Goal: Information Seeking & Learning: Learn about a topic

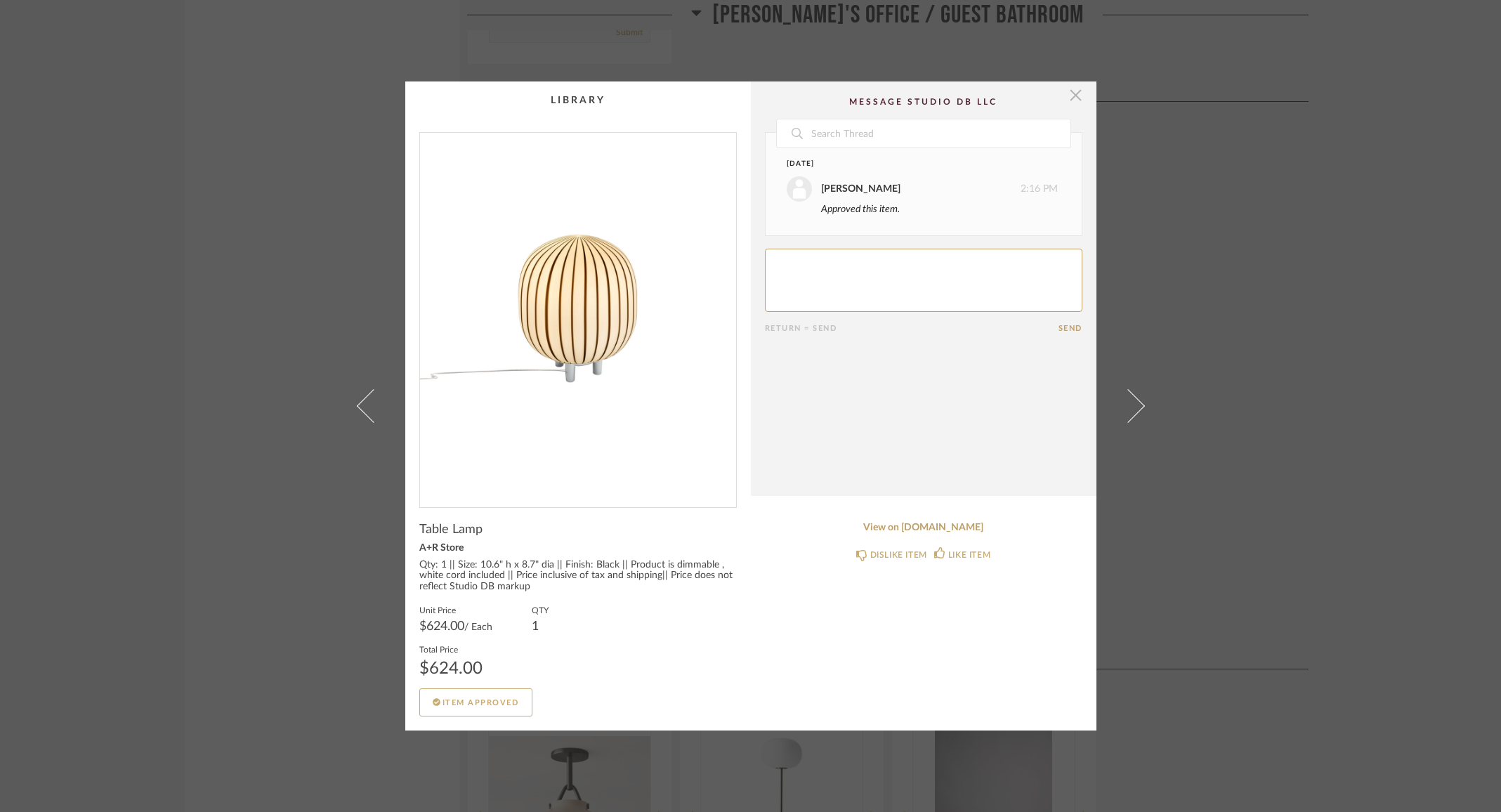
click at [1073, 100] on span "button" at bounding box center [1076, 96] width 28 height 28
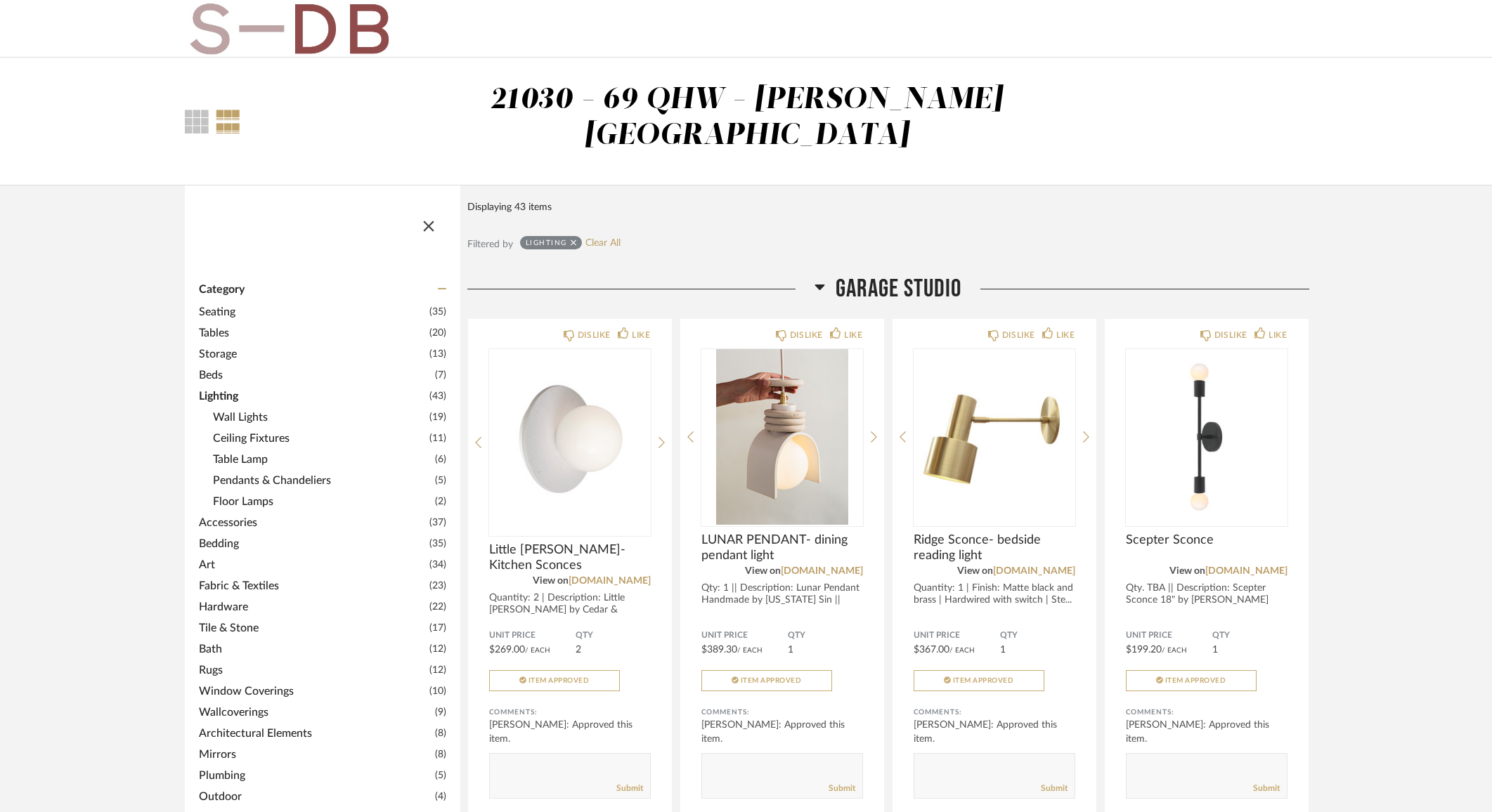
click at [573, 240] on icon at bounding box center [574, 243] width 6 height 6
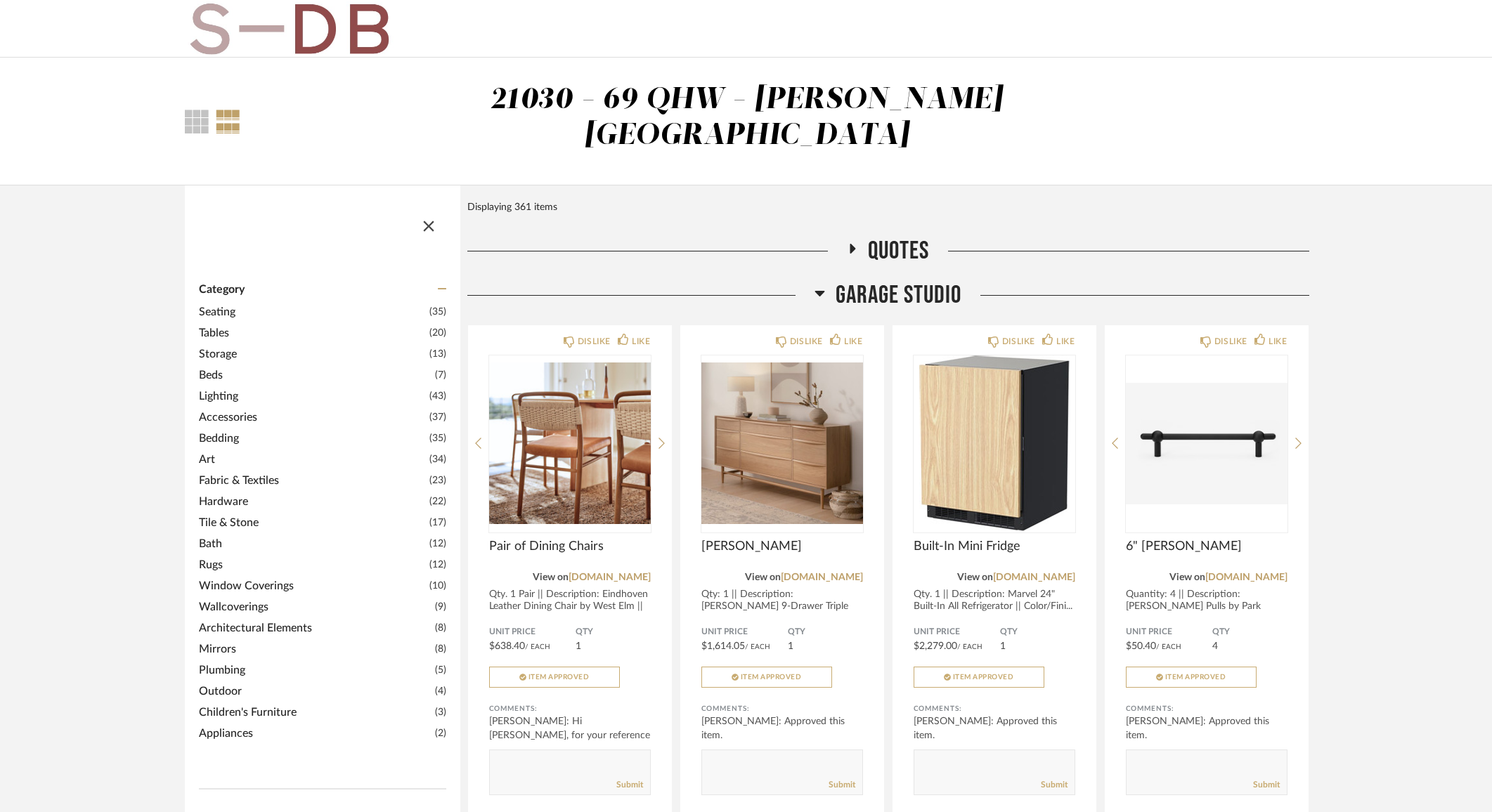
click at [855, 244] on icon at bounding box center [852, 249] width 17 height 10
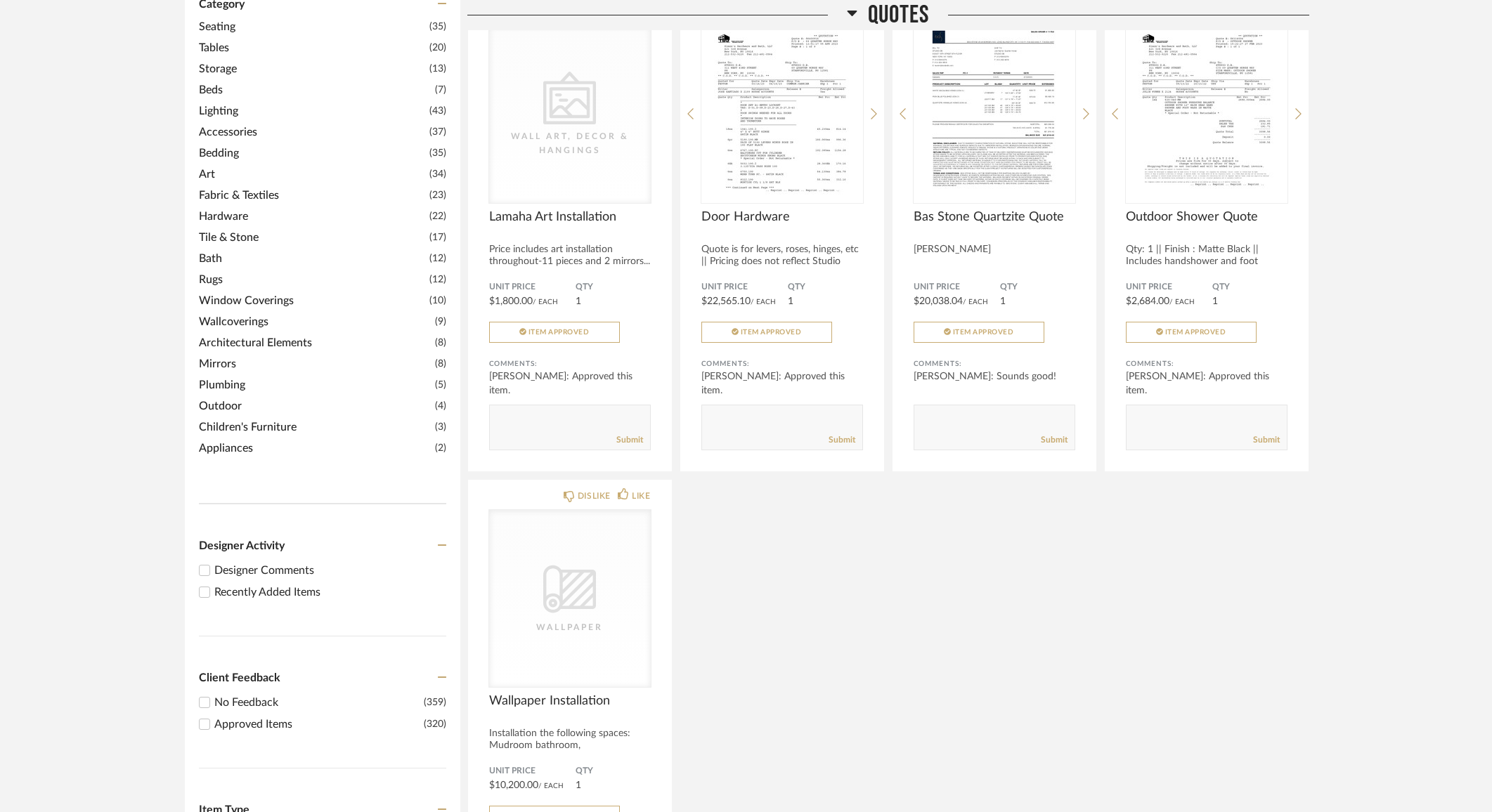
scroll to position [578, 0]
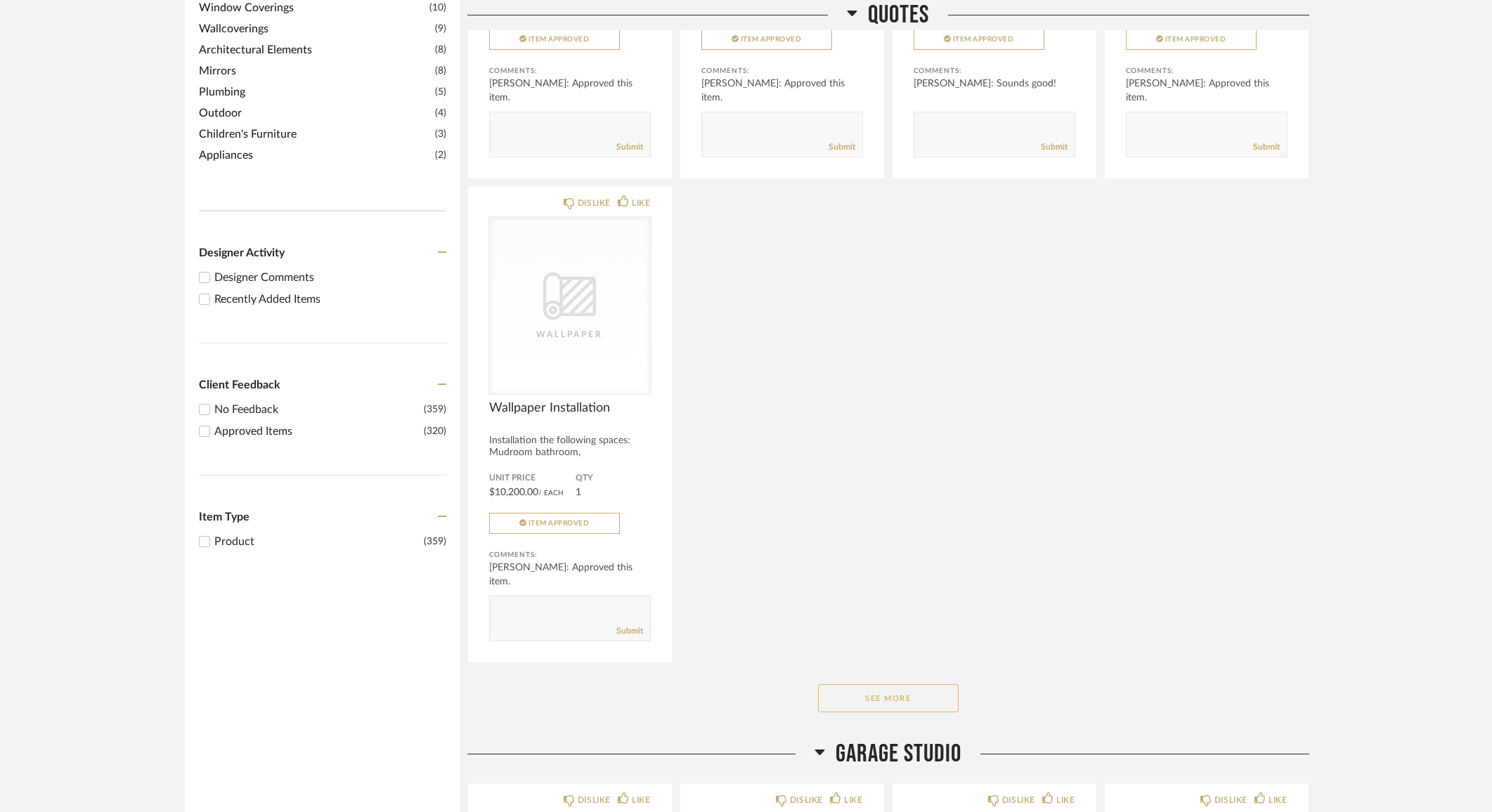
click at [924, 684] on button "See More" at bounding box center [888, 699] width 140 height 28
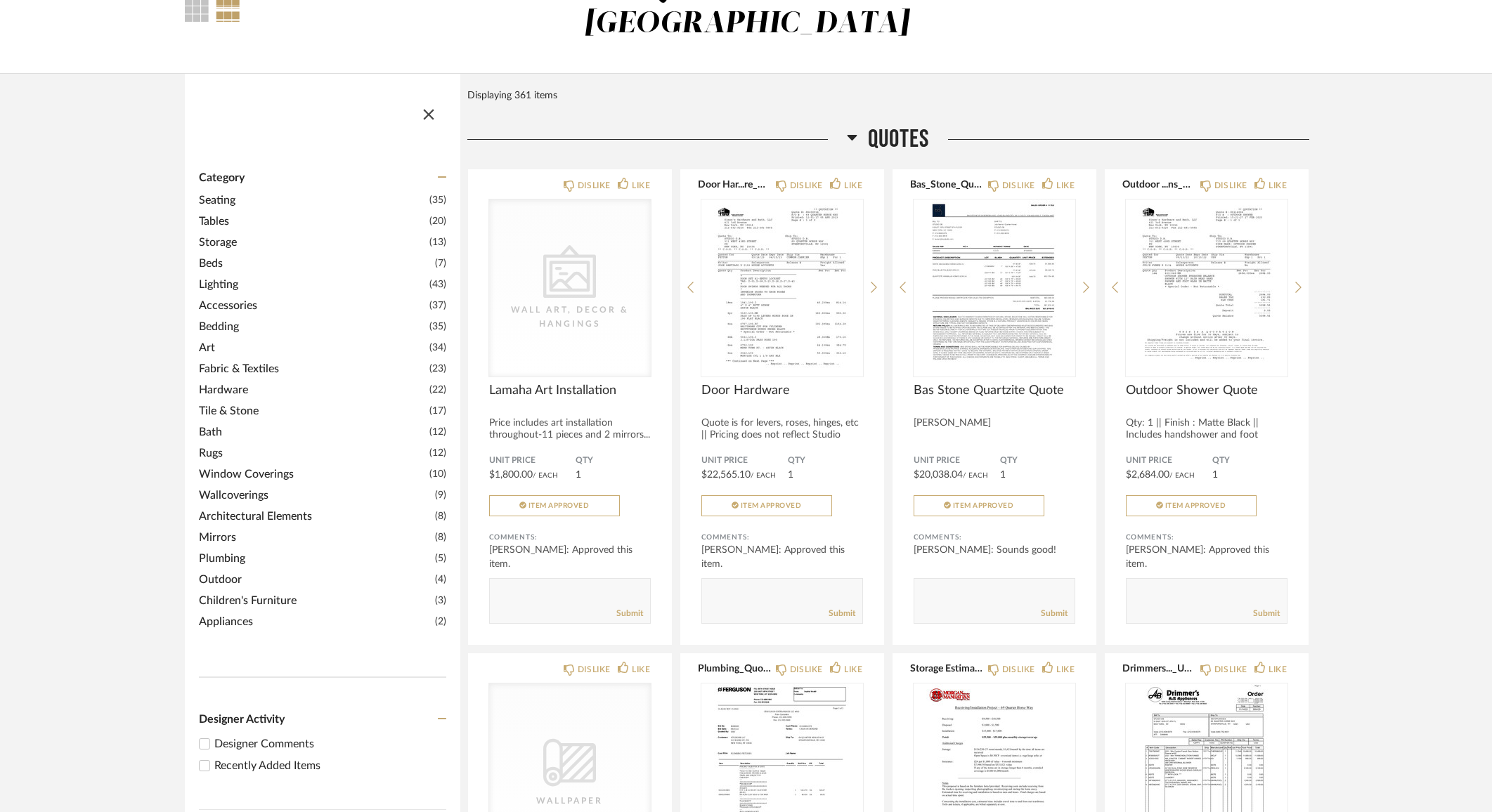
scroll to position [109, 0]
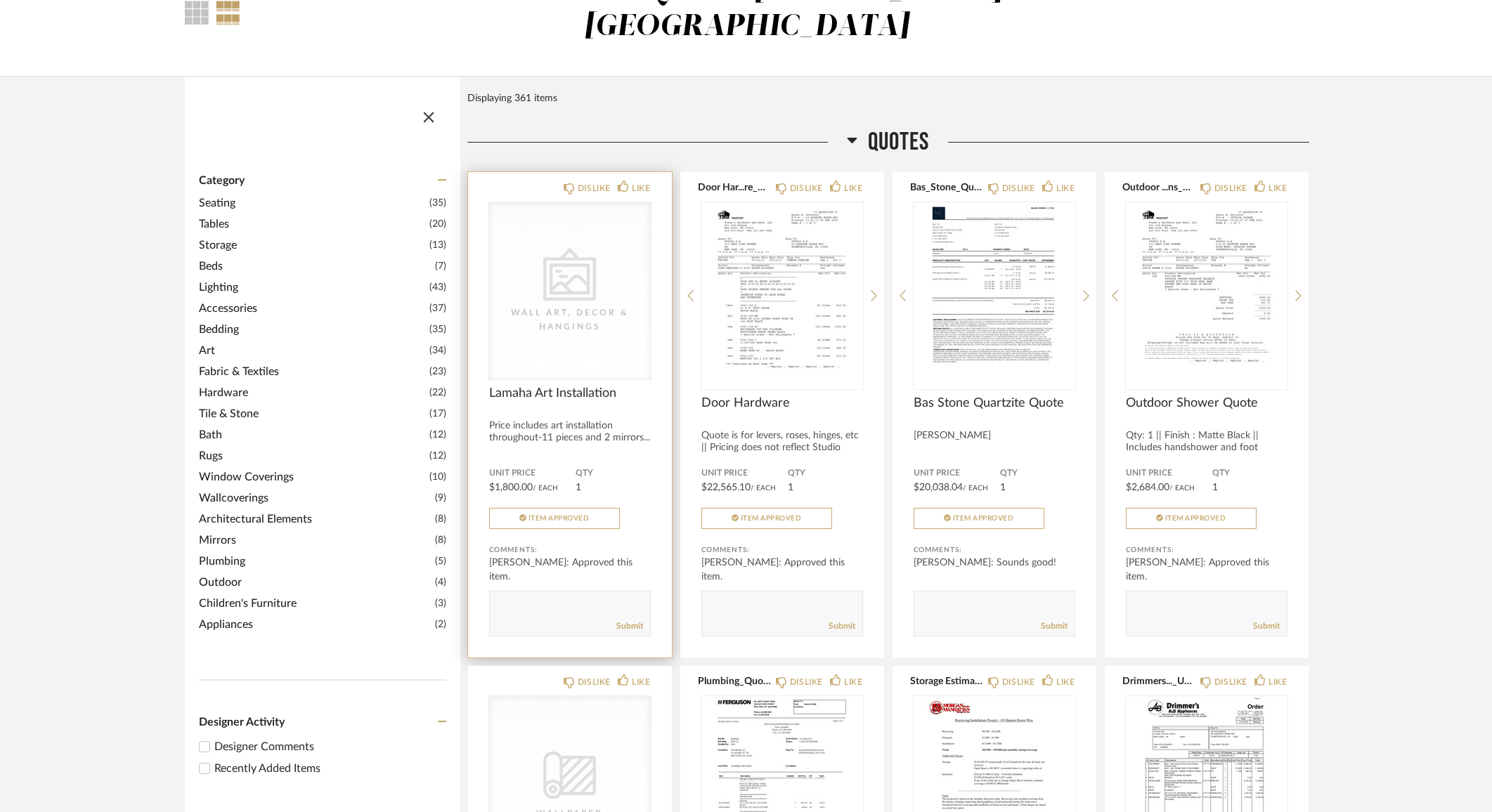
click at [614, 267] on div "CategoryIconArt Created with Sketch. Wall Art, Decor & Hangings" at bounding box center [570, 290] width 161 height 177
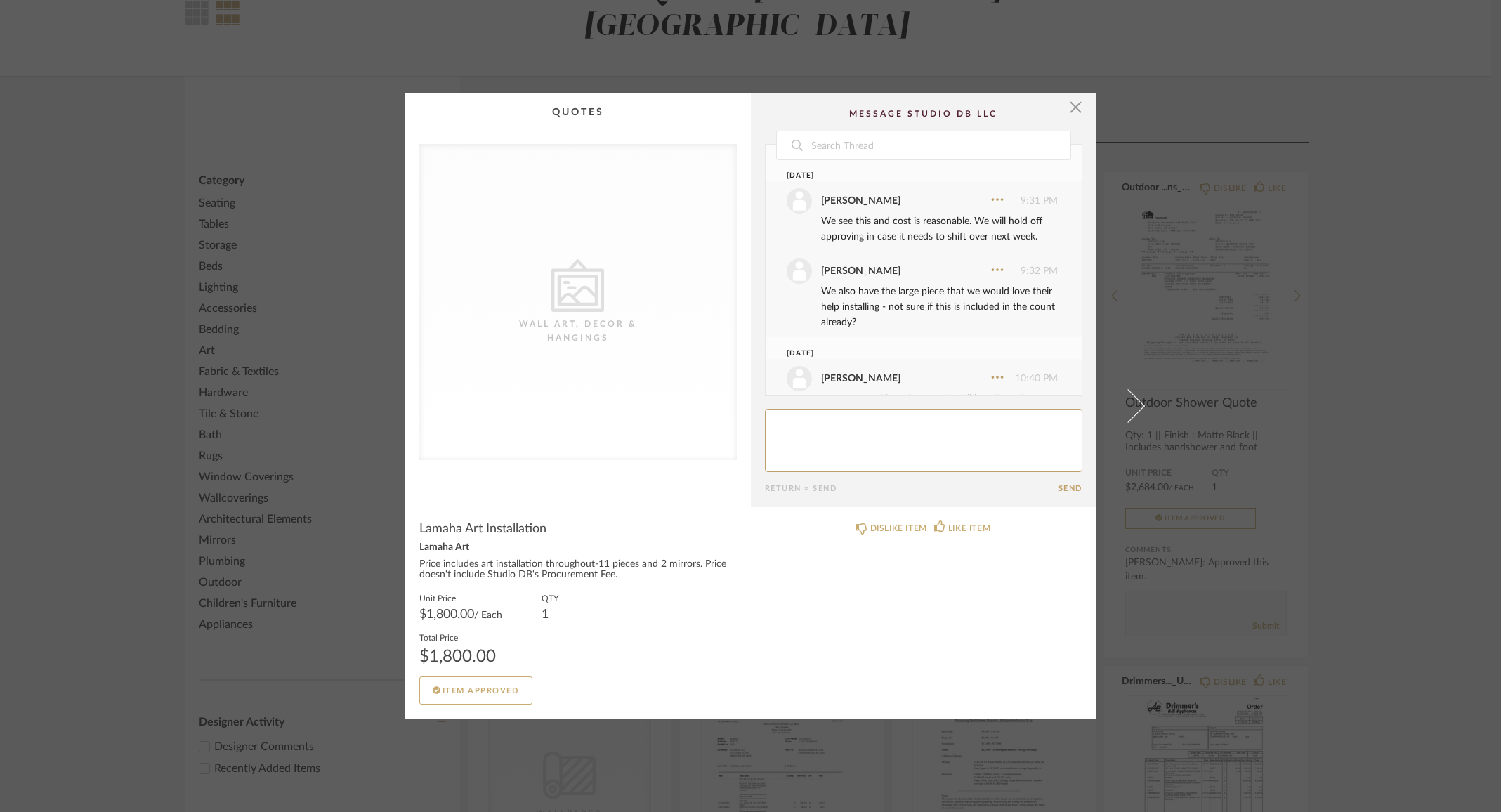
scroll to position [100, 0]
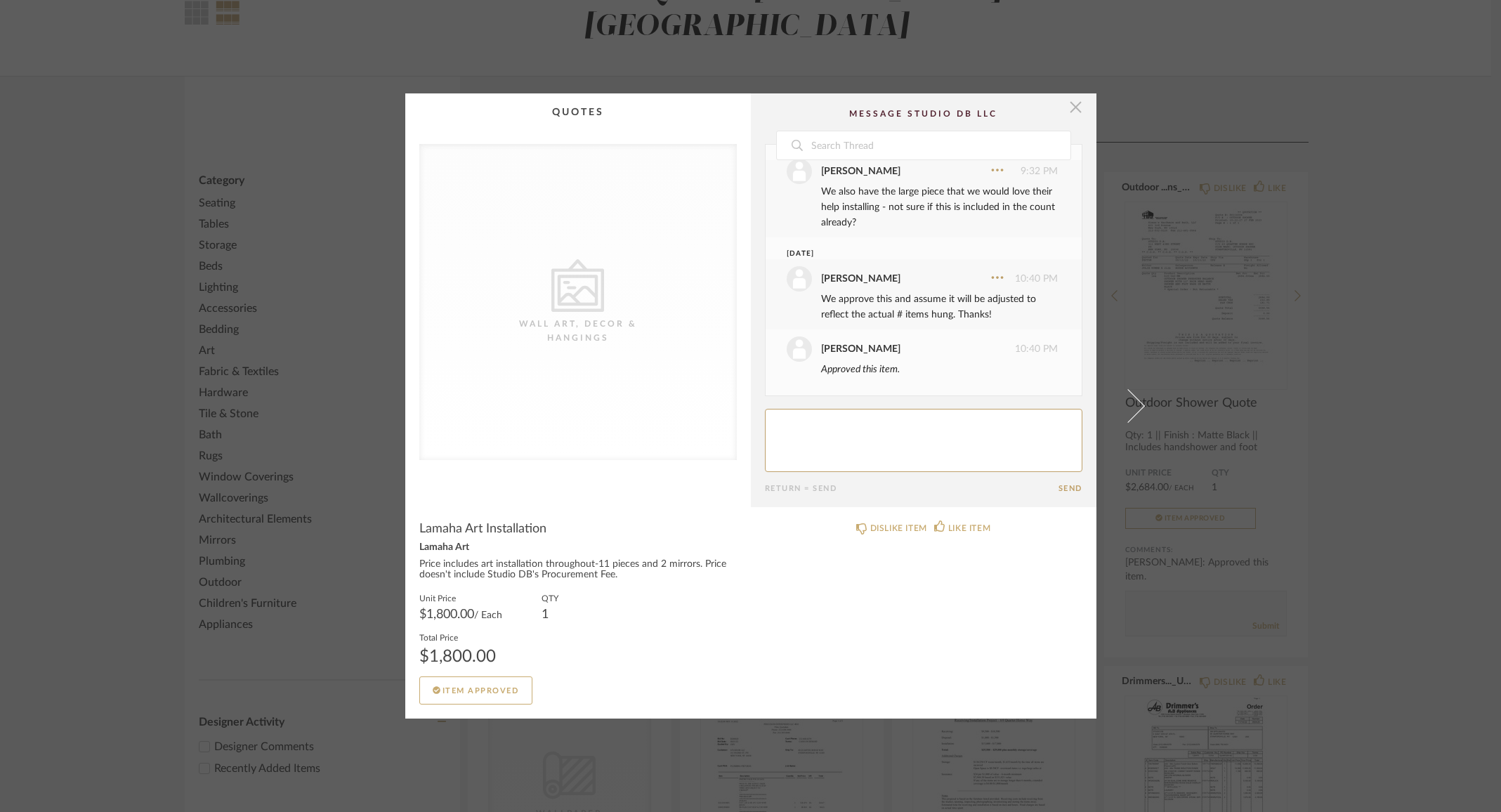
click at [1070, 107] on span "button" at bounding box center [1076, 107] width 28 height 28
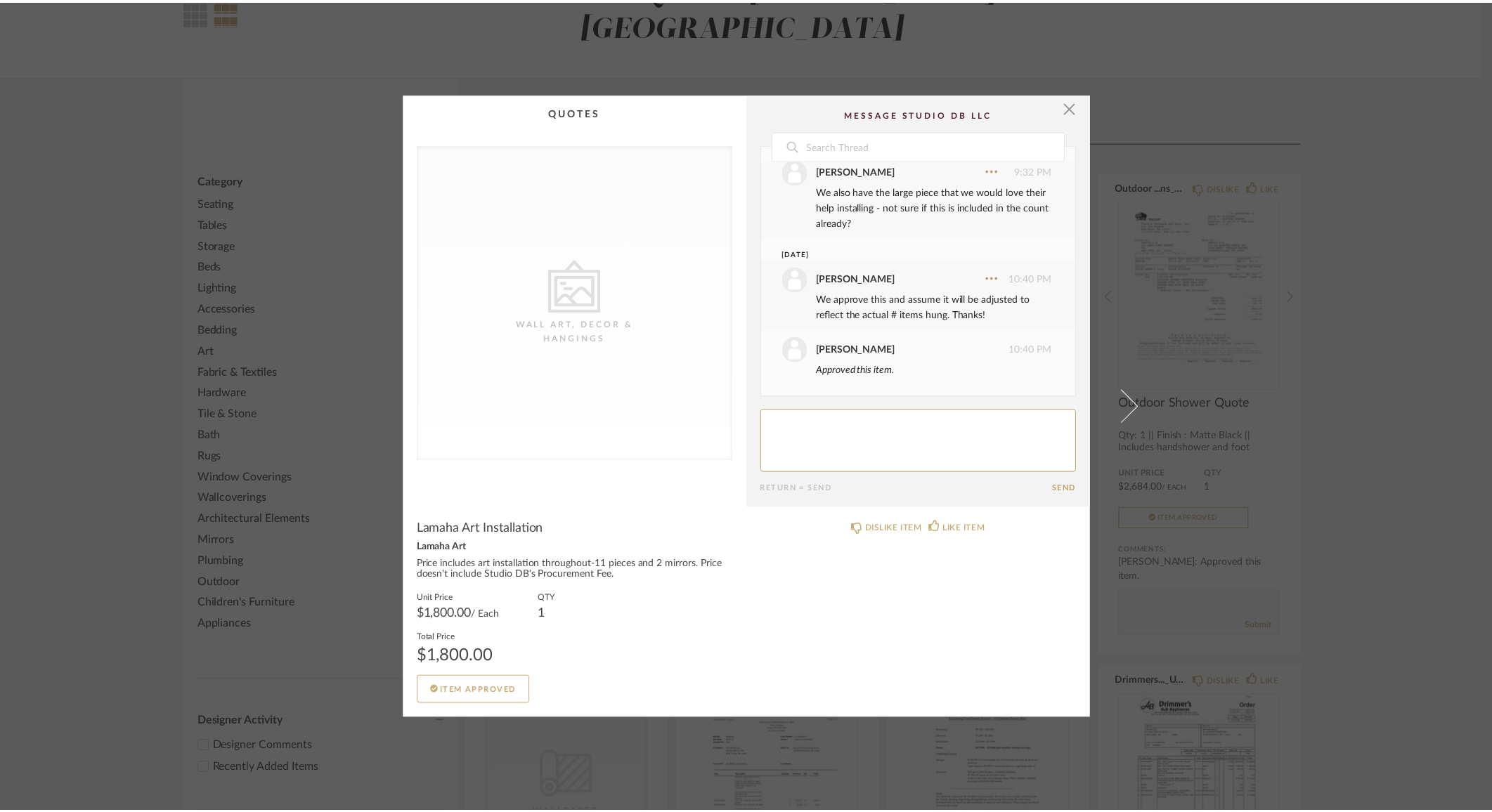
scroll to position [109, 0]
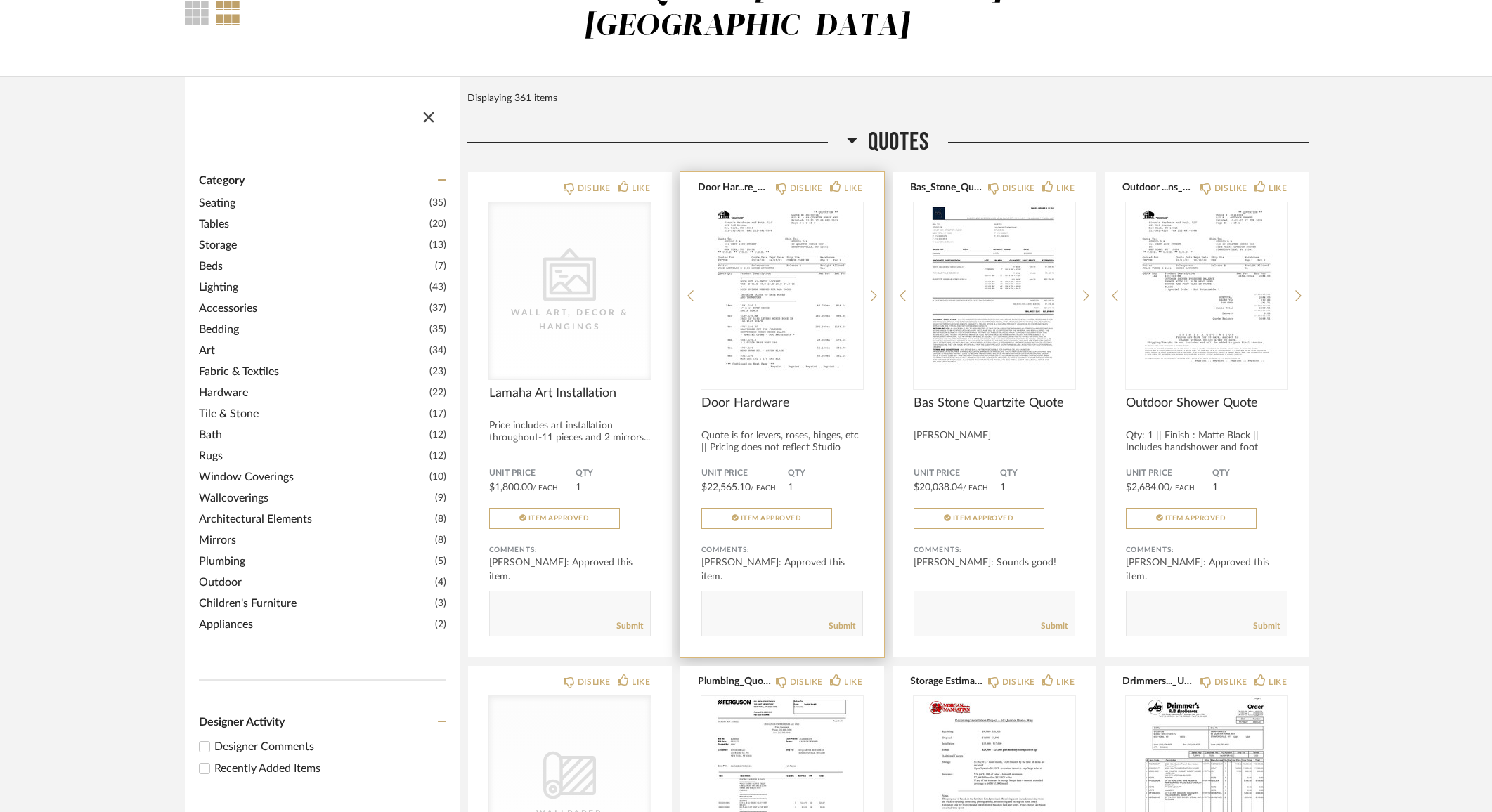
click at [807, 287] on img "0" at bounding box center [782, 290] width 161 height 175
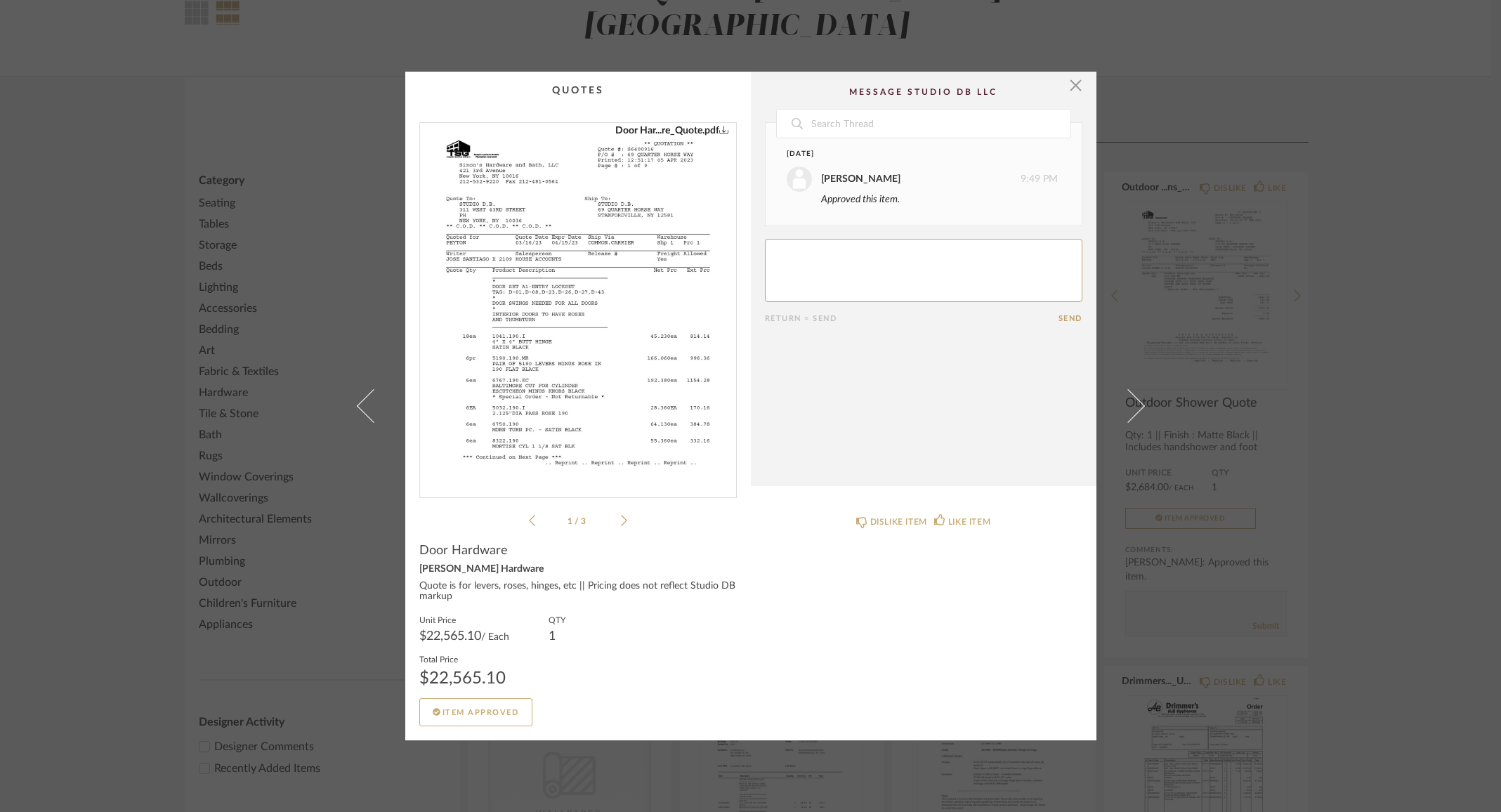
click at [720, 130] on icon "0" at bounding box center [724, 129] width 10 height 10
click at [1067, 90] on span "button" at bounding box center [1076, 86] width 28 height 28
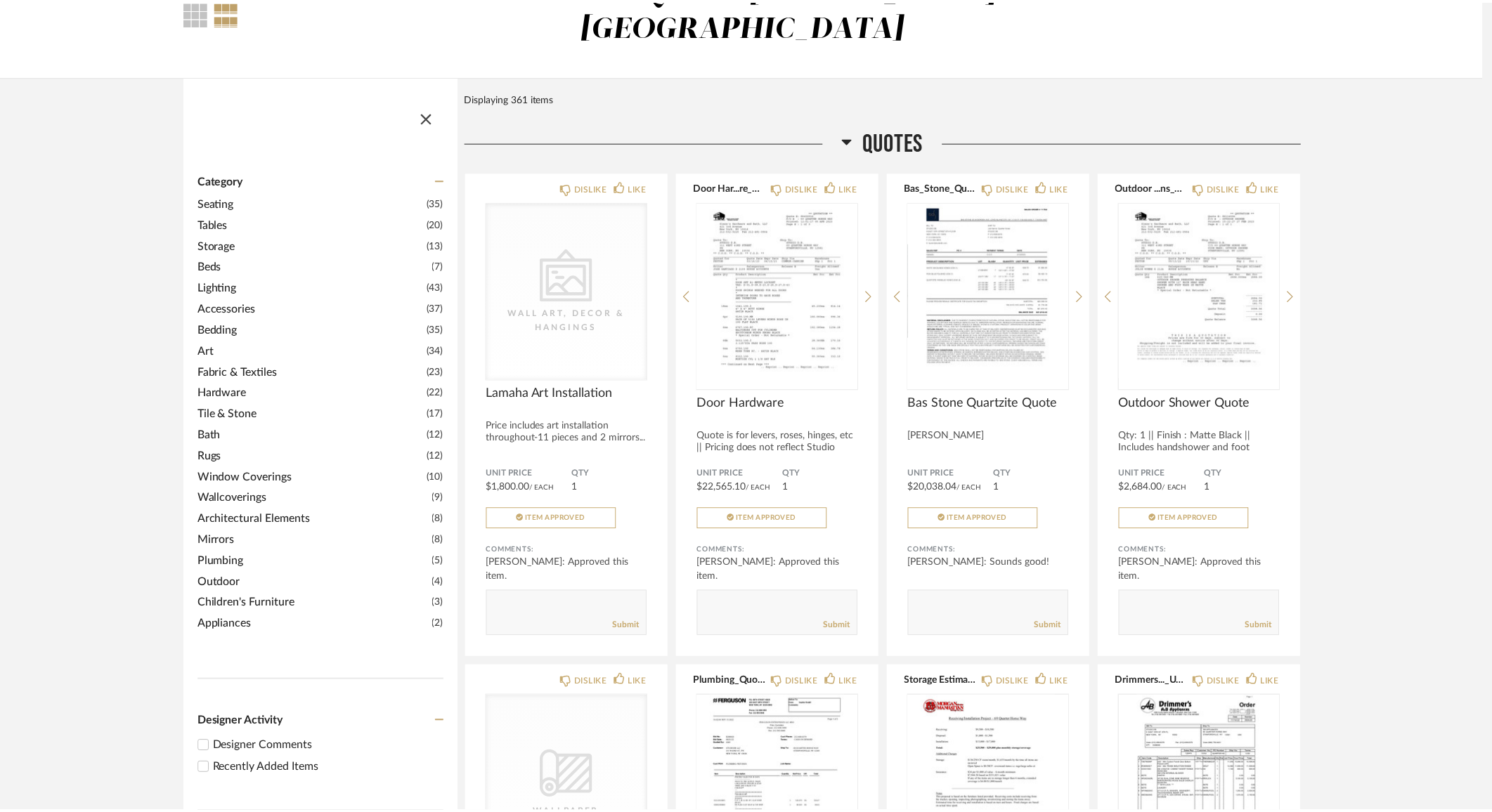
scroll to position [109, 0]
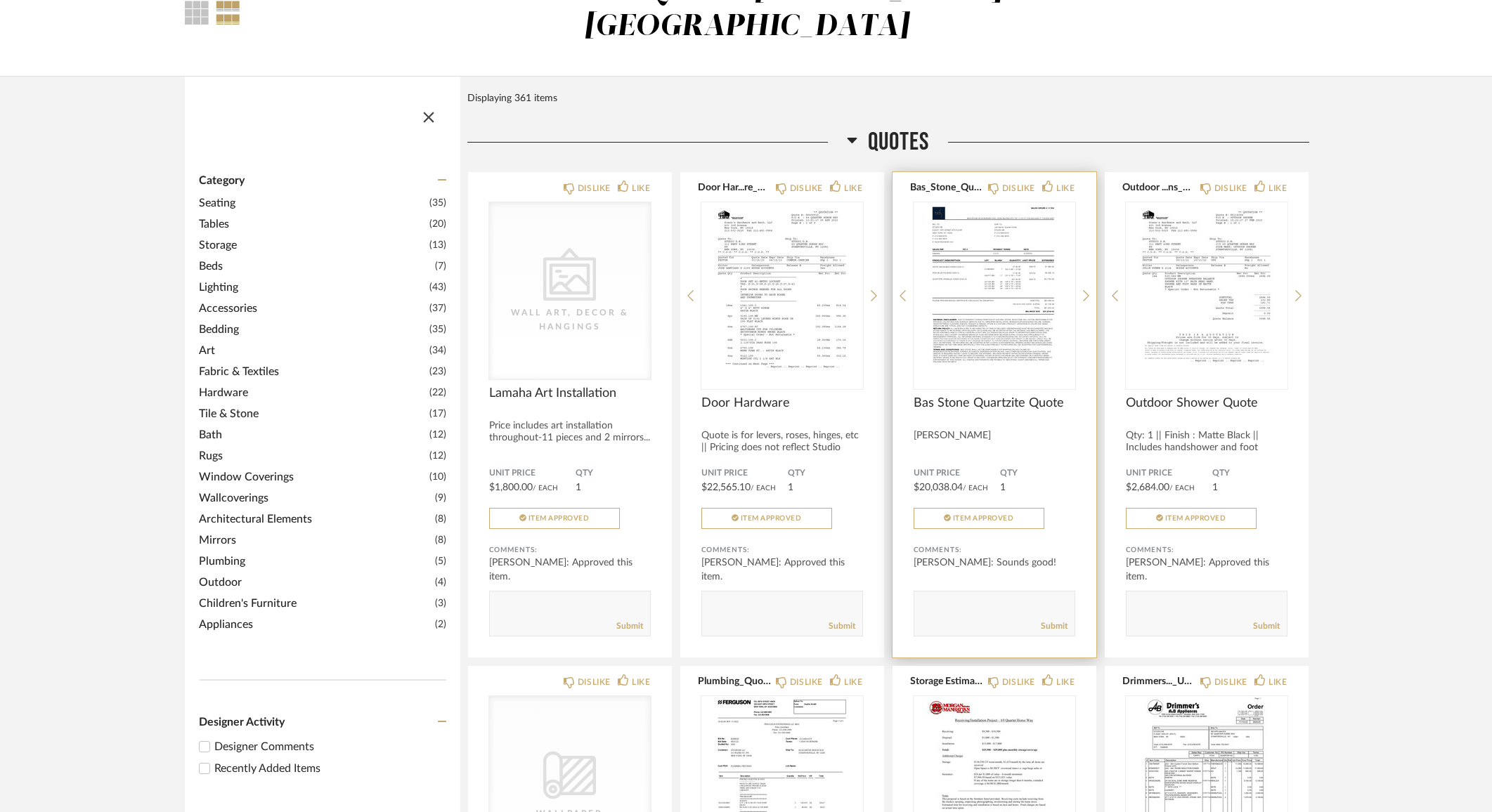
click at [1016, 396] on span "Bas Stone Quartzite Quote" at bounding box center [994, 403] width 161 height 16
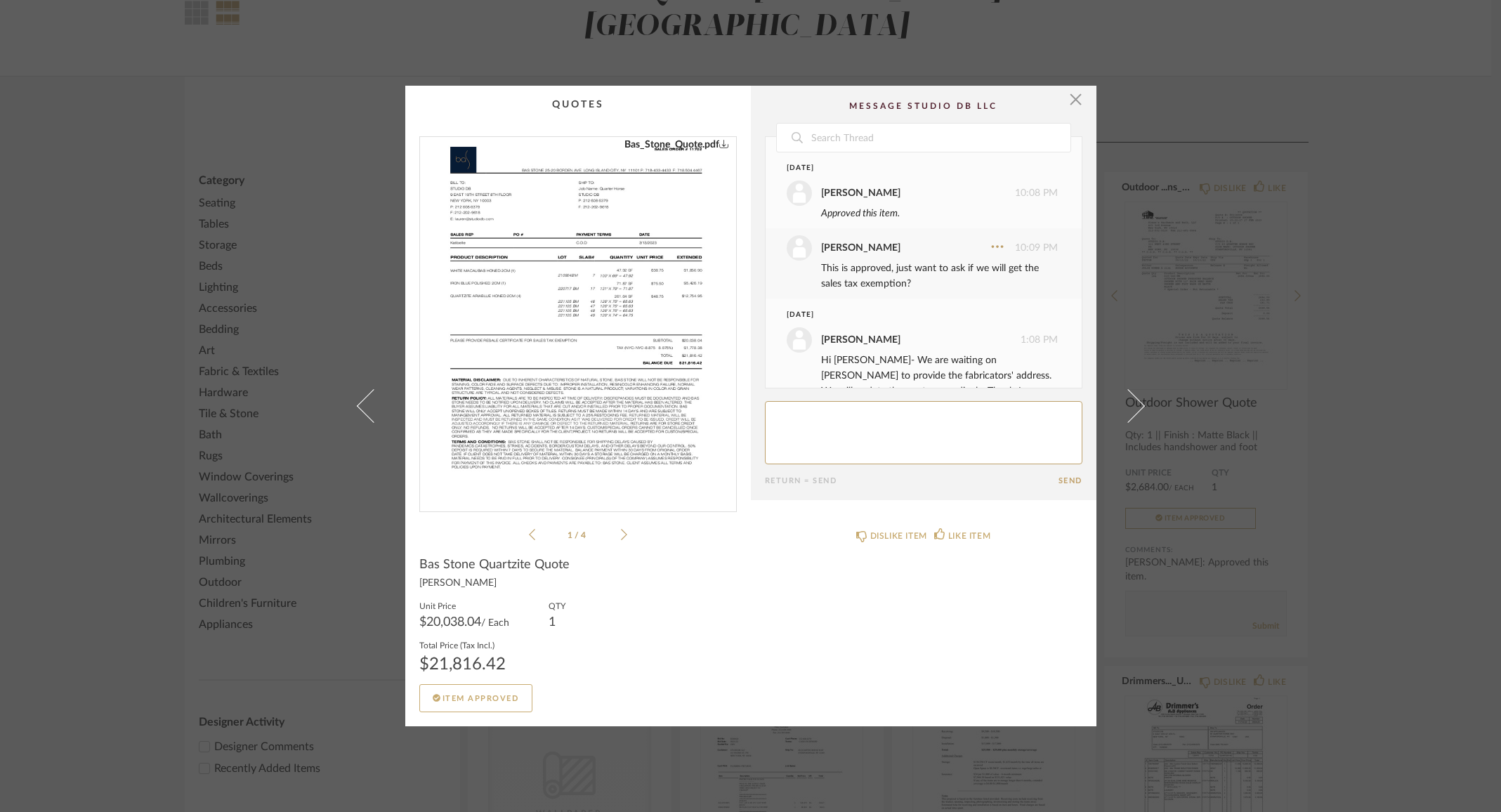
scroll to position [84, 0]
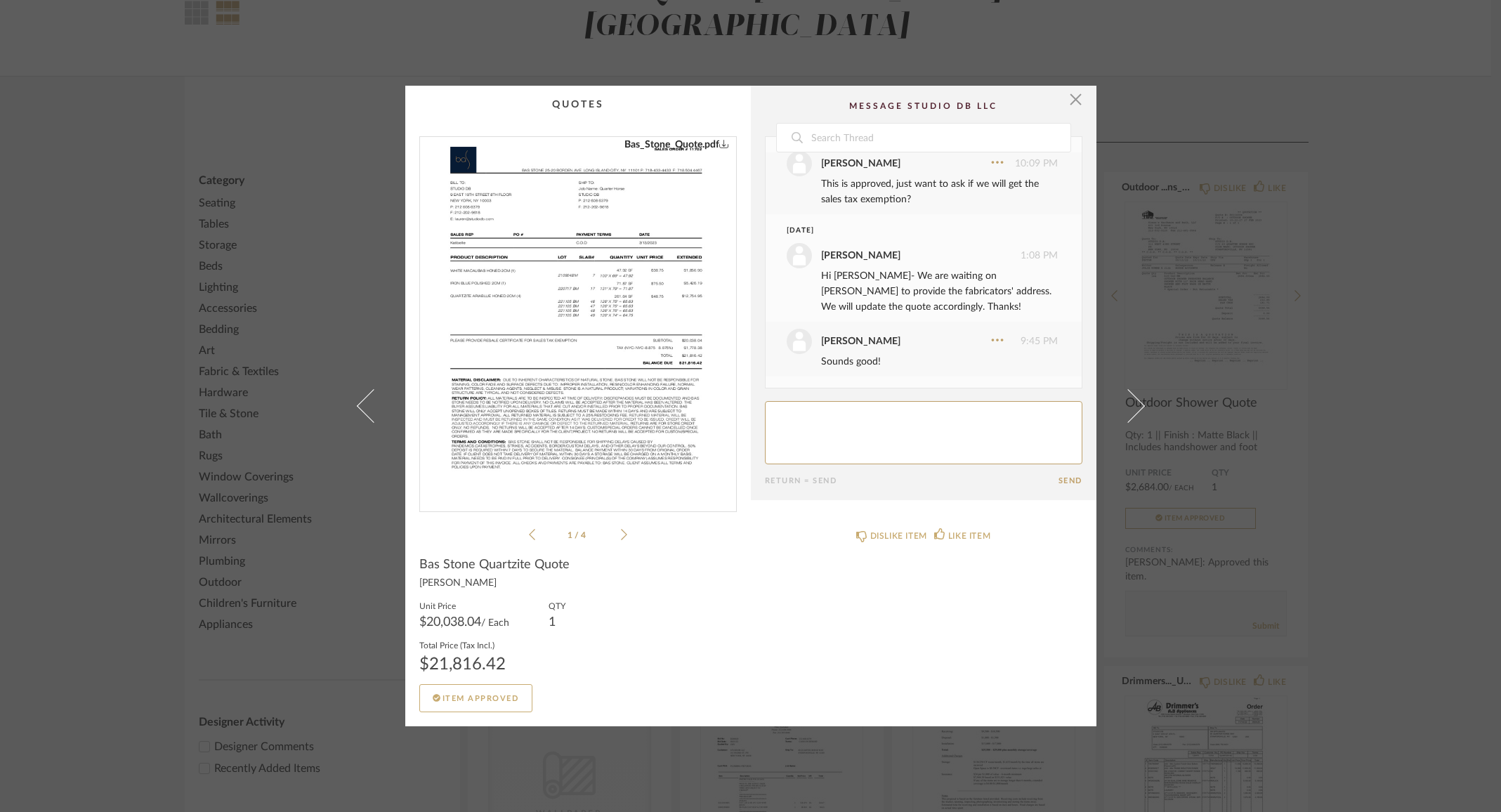
click at [720, 146] on icon "0" at bounding box center [724, 143] width 10 height 10
click at [1165, 265] on div "× Quartzite Ariablue.pdf Bas_Stone_Quote.pdf White Macaubas.pdf IRON BLUE.pdf Q…" at bounding box center [750, 406] width 1501 height 812
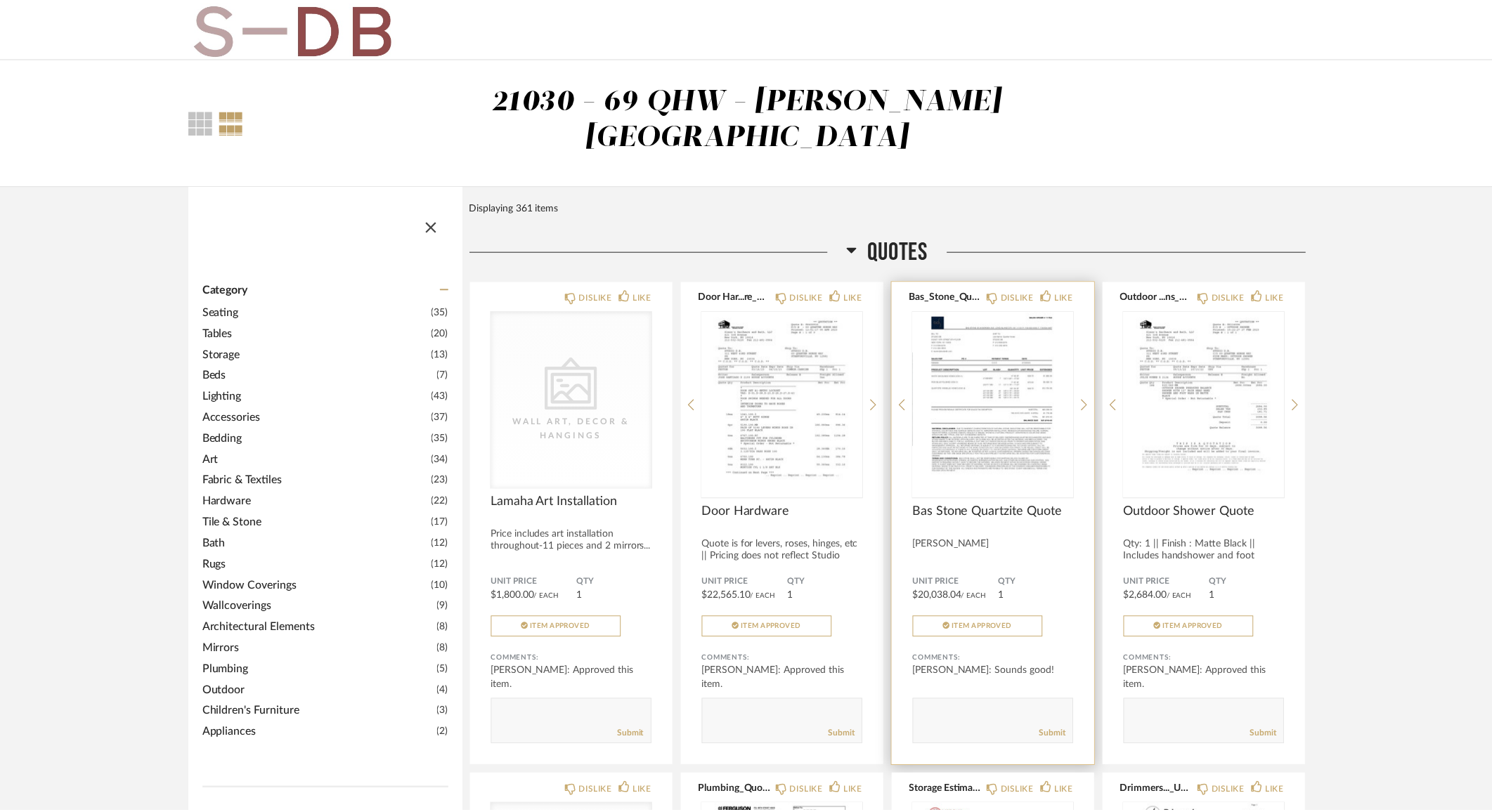
scroll to position [109, 0]
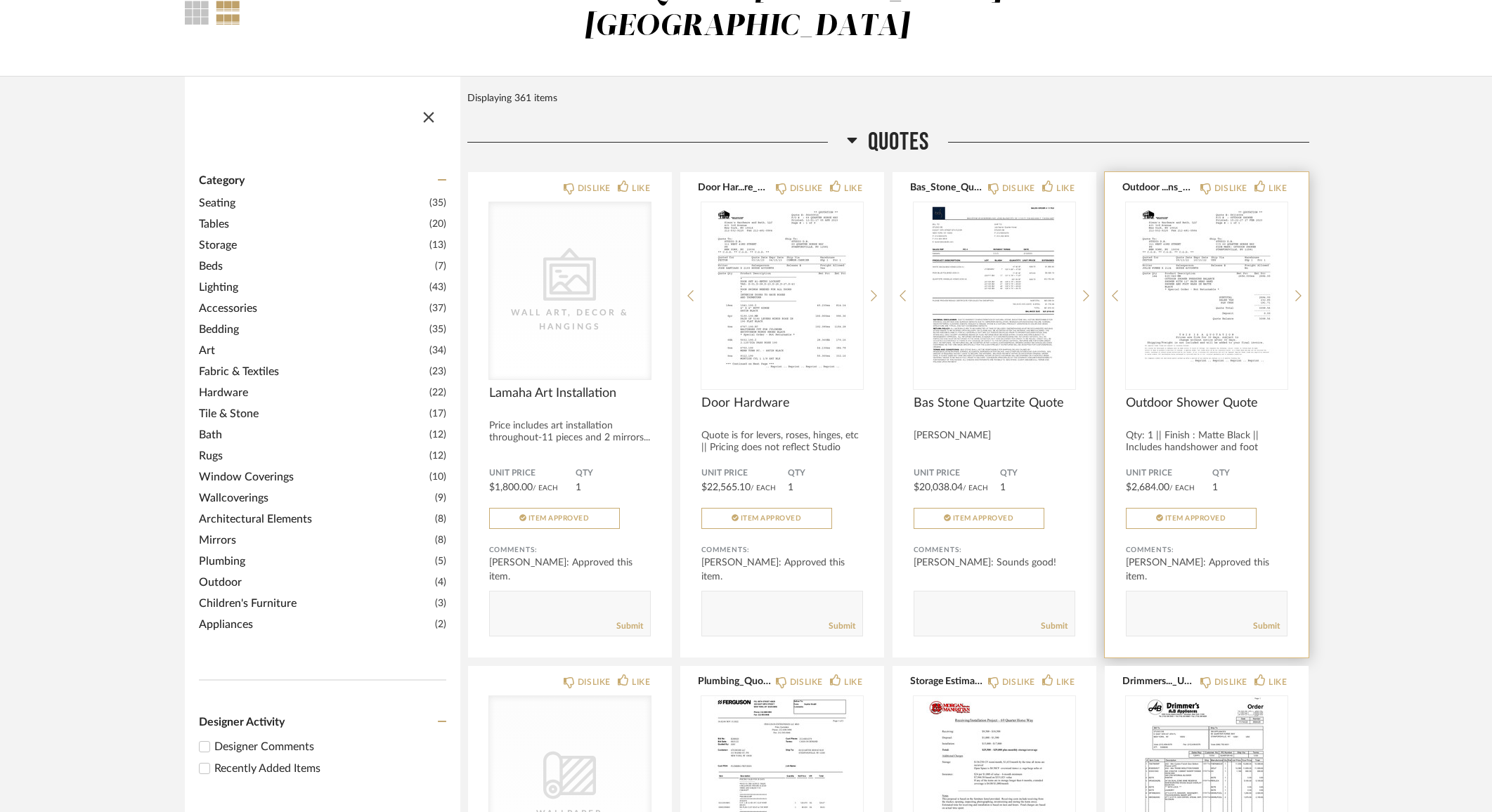
click at [1224, 271] on img "0" at bounding box center [1207, 290] width 161 height 175
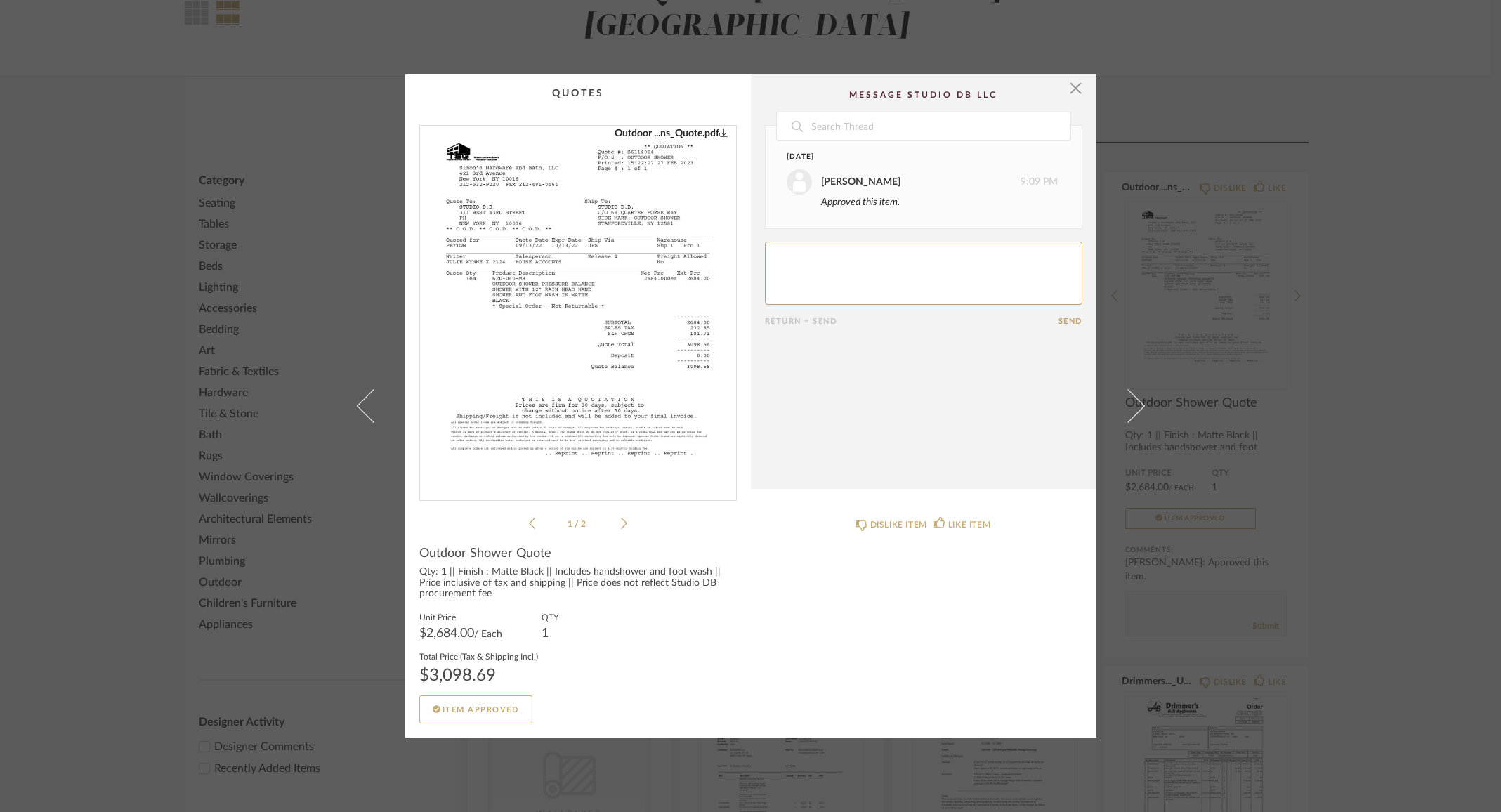
click at [720, 131] on icon "0" at bounding box center [724, 131] width 10 height 10
click at [1252, 314] on div "× Outdoor ...ns_Quote.pdf Outdoor ...ns_Quote.pdf 1 / 2 Date [DATE] [PERSON_NAM…" at bounding box center [750, 406] width 1501 height 812
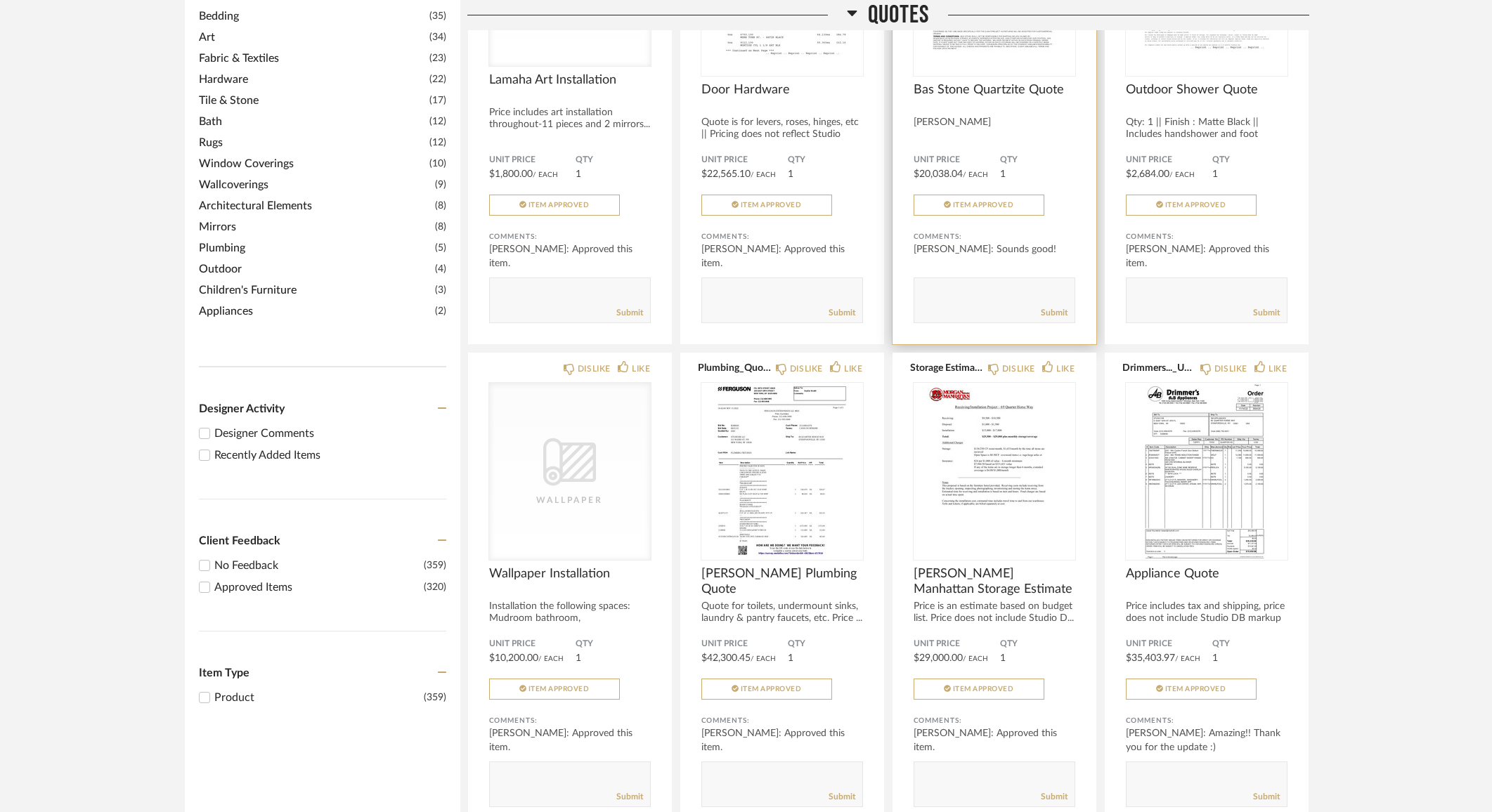
scroll to position [536, 0]
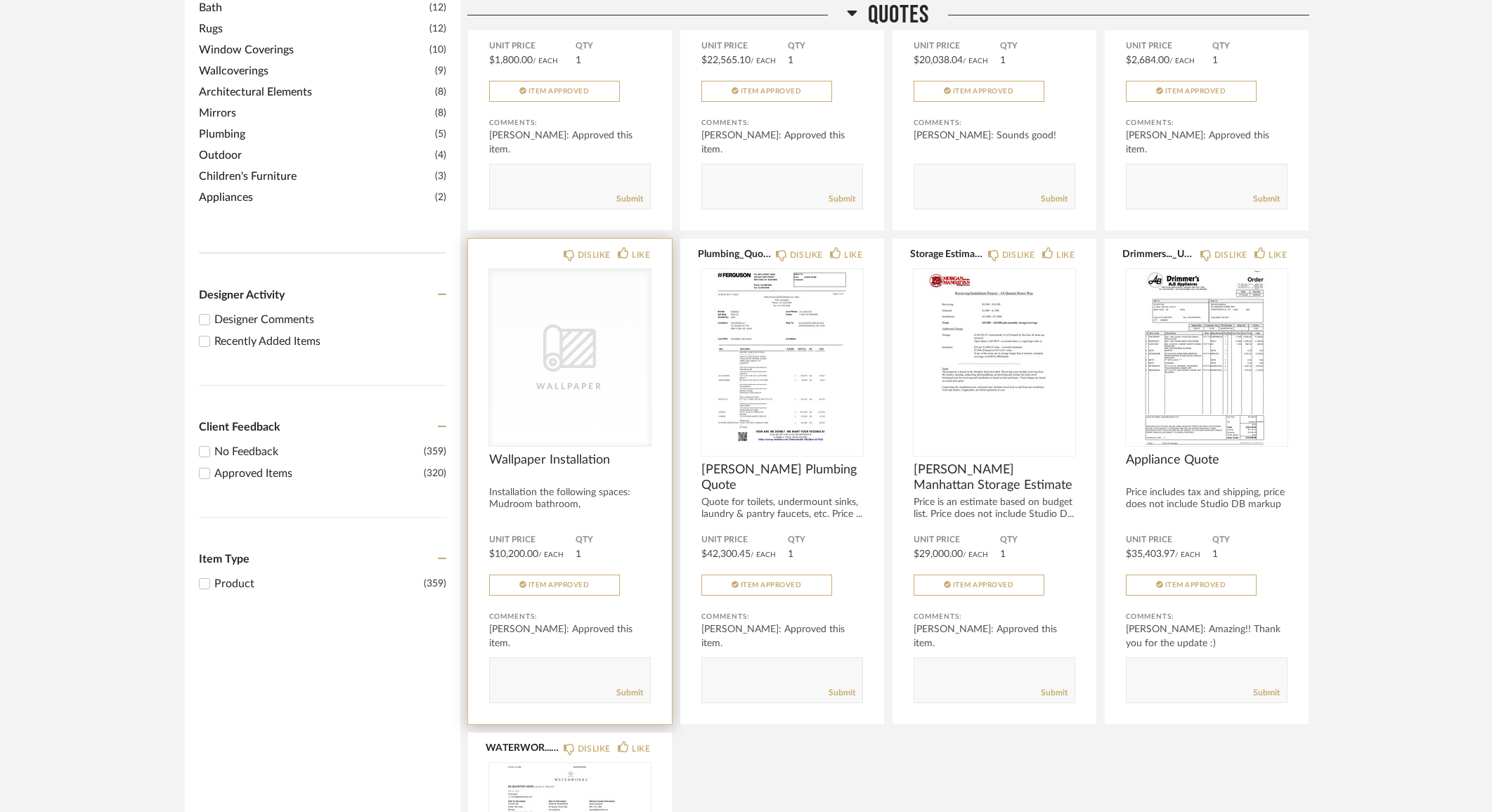
click at [603, 338] on div "CategoryIconWallcovering Created with Sketch. Wallpaper" at bounding box center [570, 357] width 161 height 177
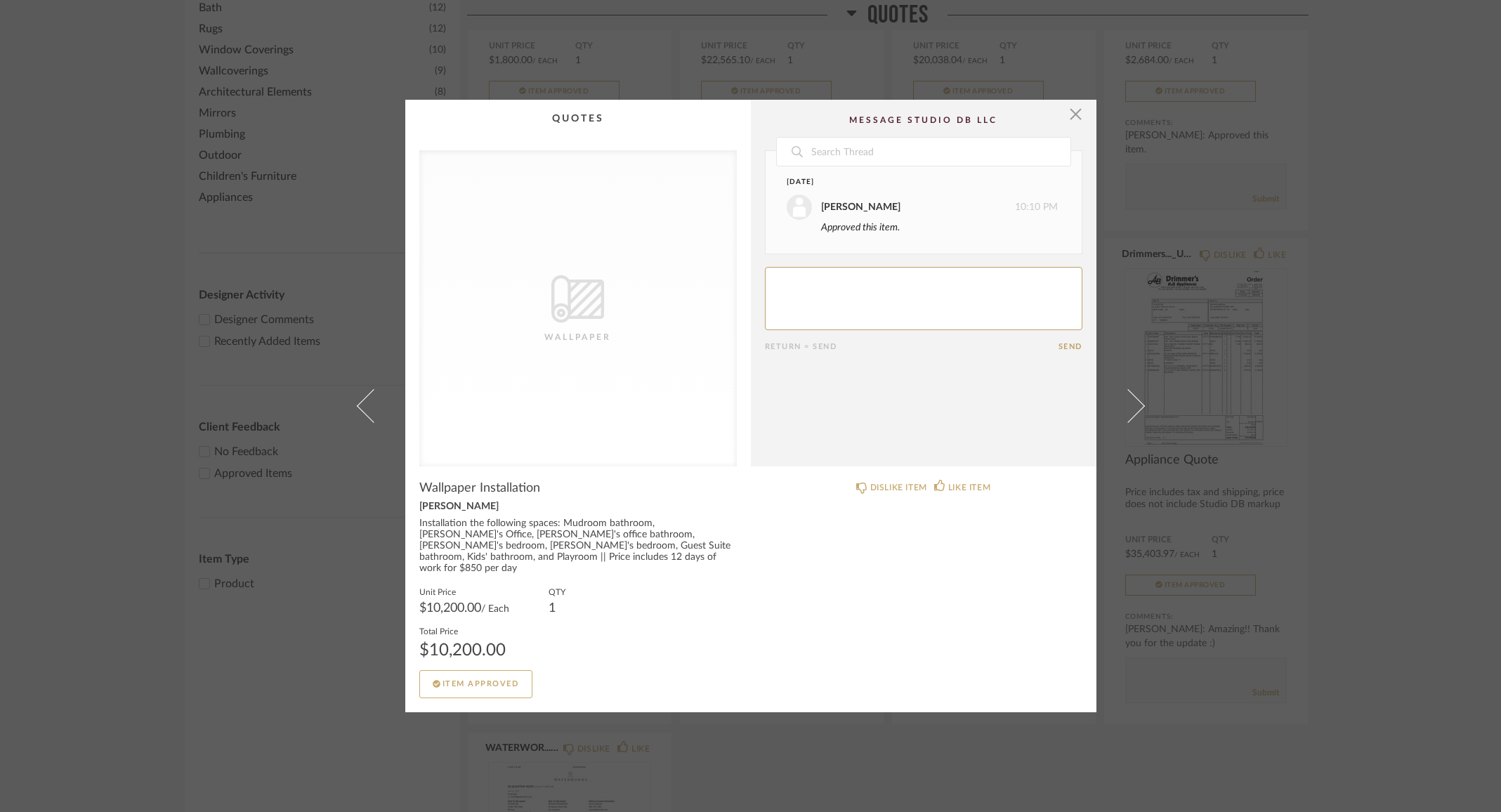
drag, startPoint x: 1136, startPoint y: 399, endPoint x: 1132, endPoint y: 405, distance: 7.2
click at [1135, 400] on link at bounding box center [1136, 406] width 38 height 613
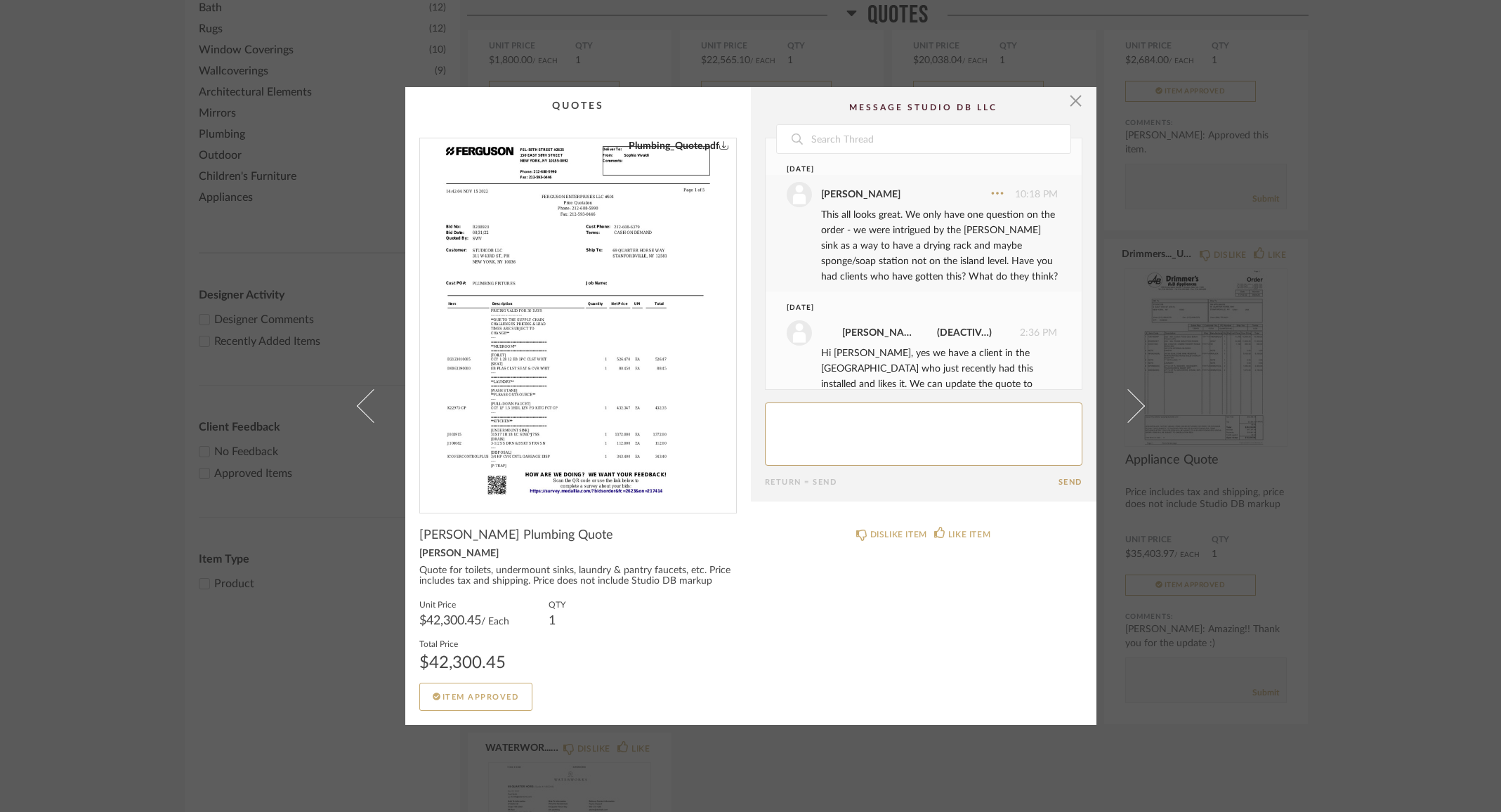
scroll to position [383, 0]
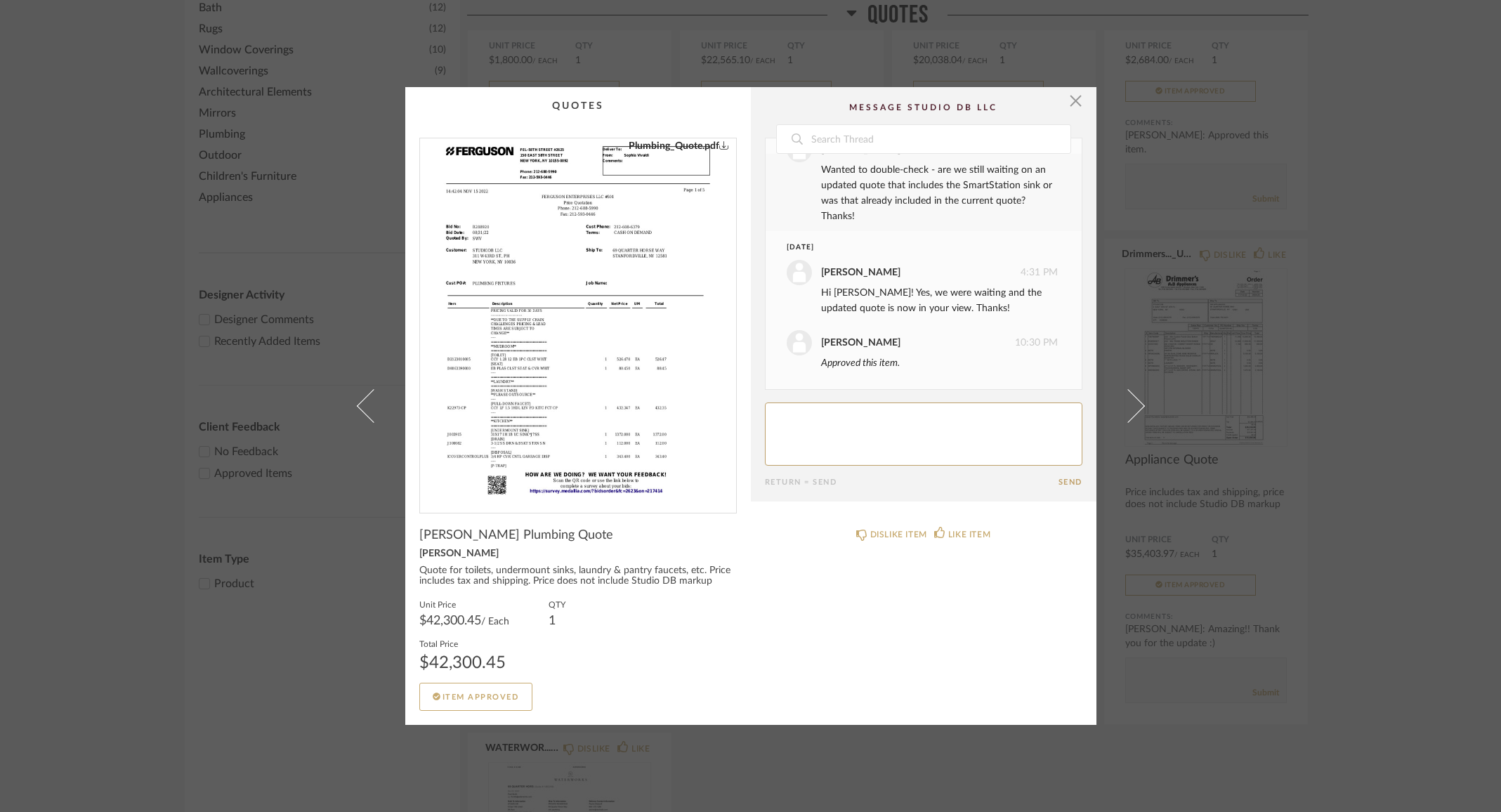
click at [709, 143] on link "Plumbing_Quote.pdf" at bounding box center [678, 146] width 101 height 16
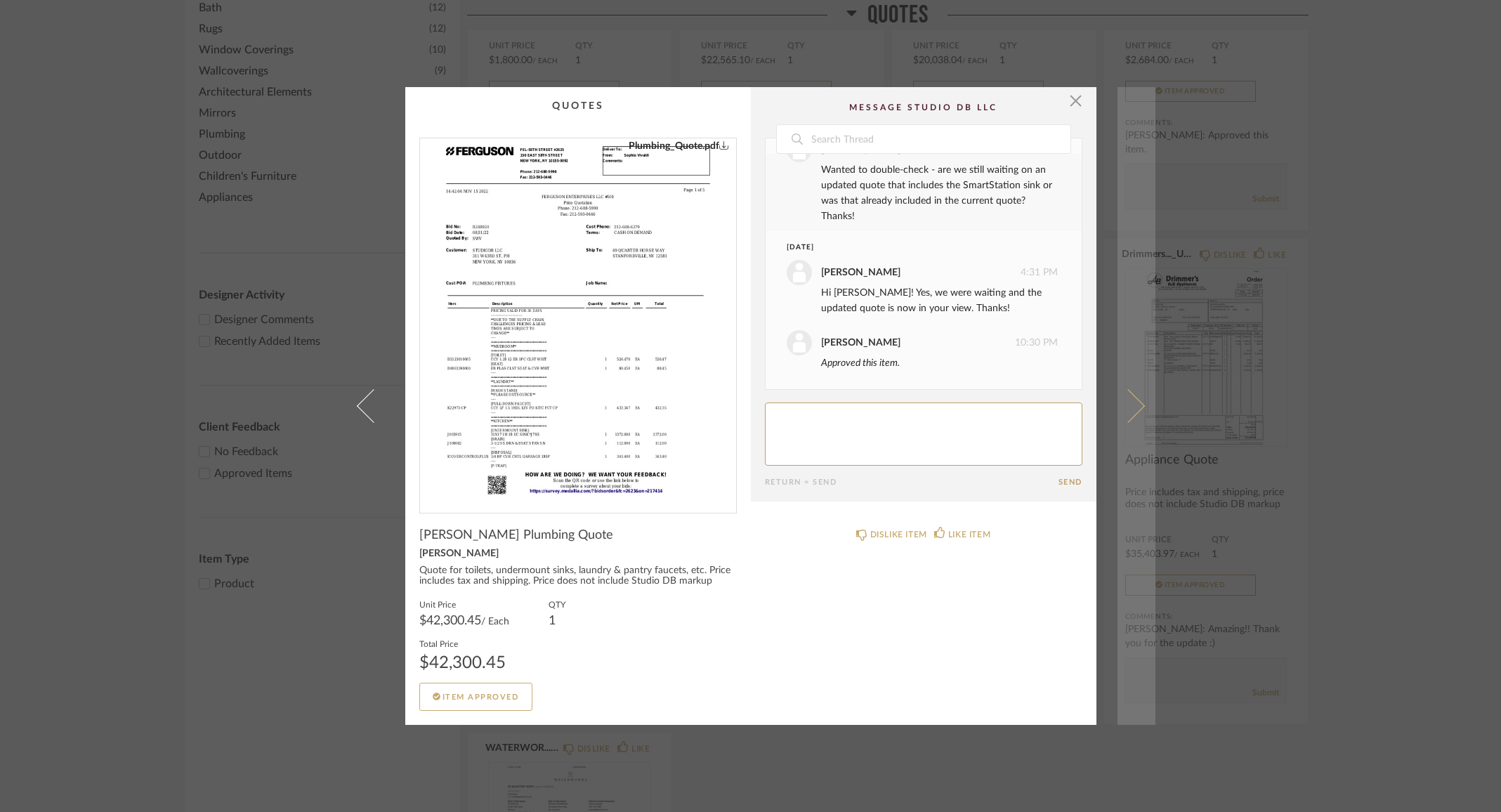
click at [1133, 402] on span at bounding box center [1127, 405] width 34 height 34
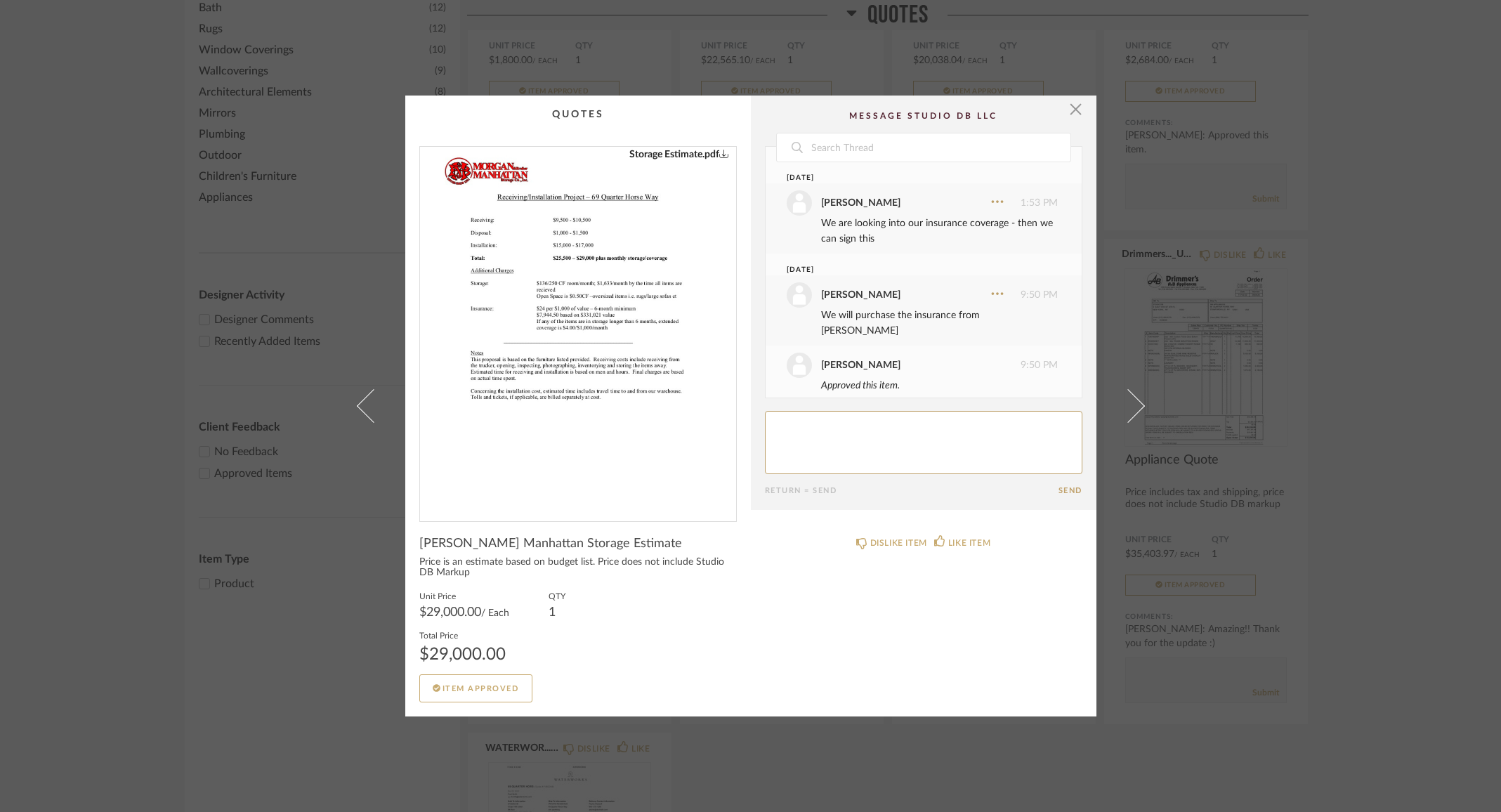
click at [697, 154] on link "Storage Estimate.pdf" at bounding box center [679, 154] width 100 height 16
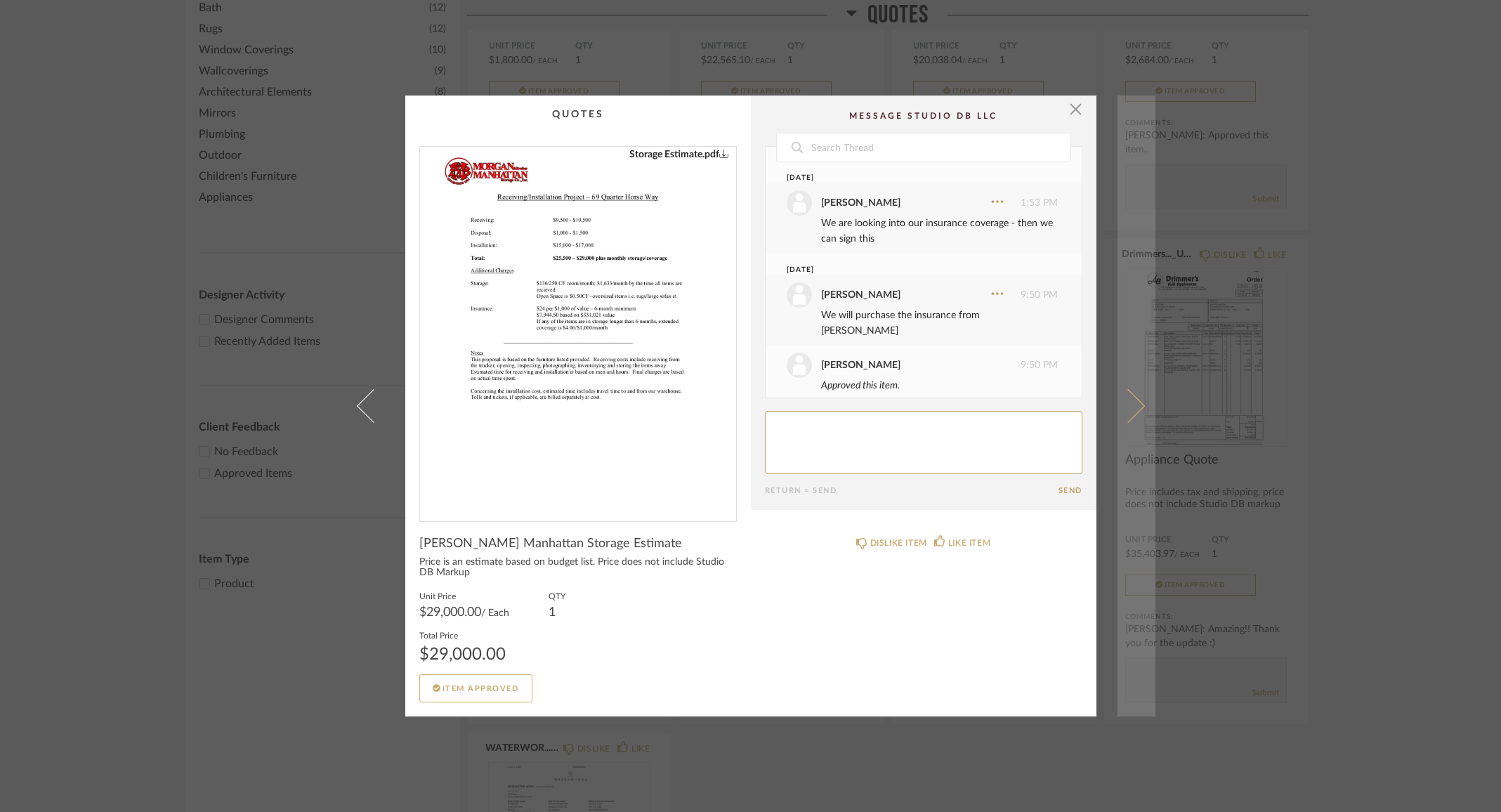
click at [1129, 411] on span at bounding box center [1127, 405] width 34 height 34
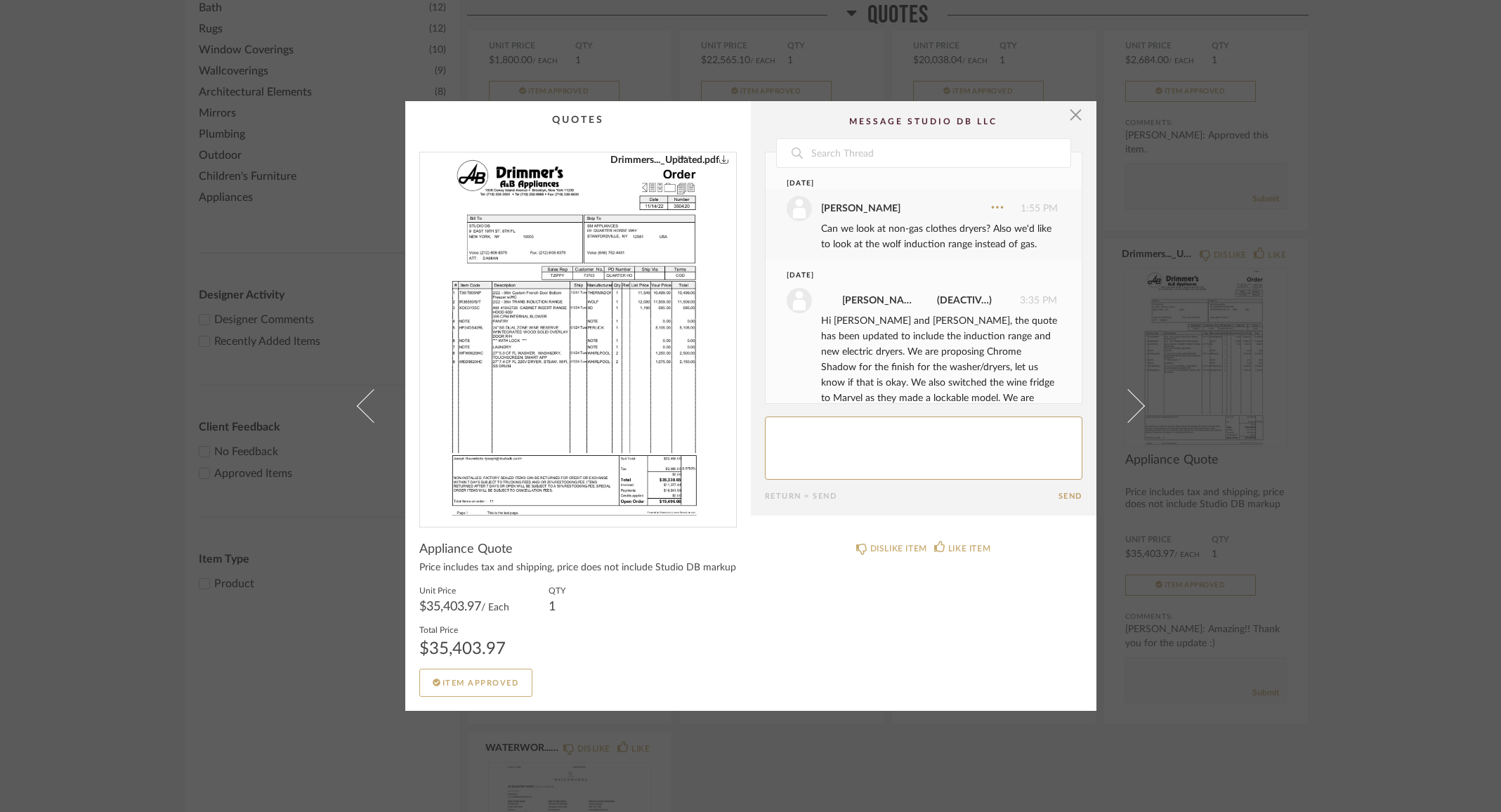
scroll to position [2202, 0]
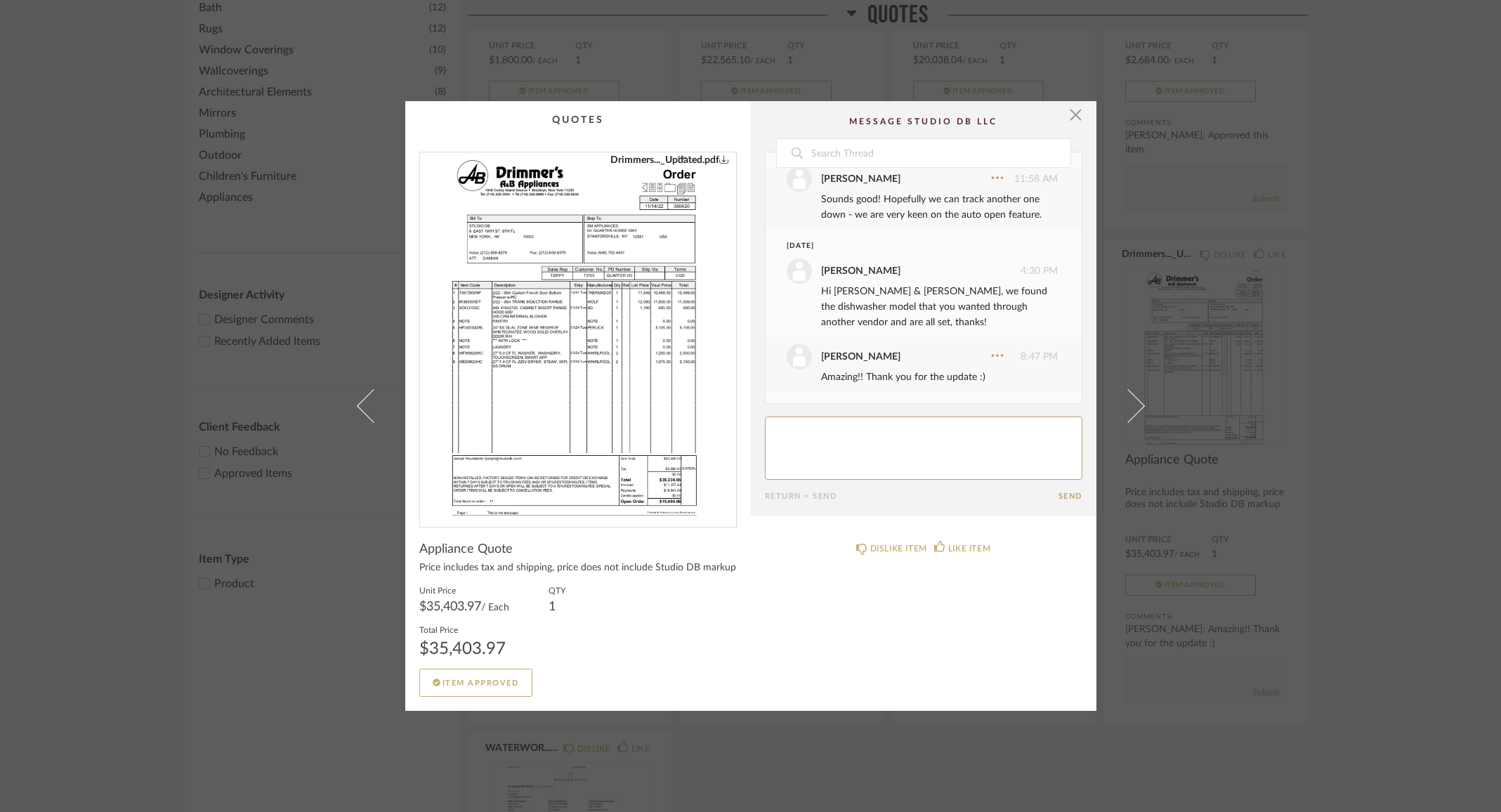
click at [703, 157] on link "Drimmers..._Updated.pdf" at bounding box center [670, 160] width 119 height 16
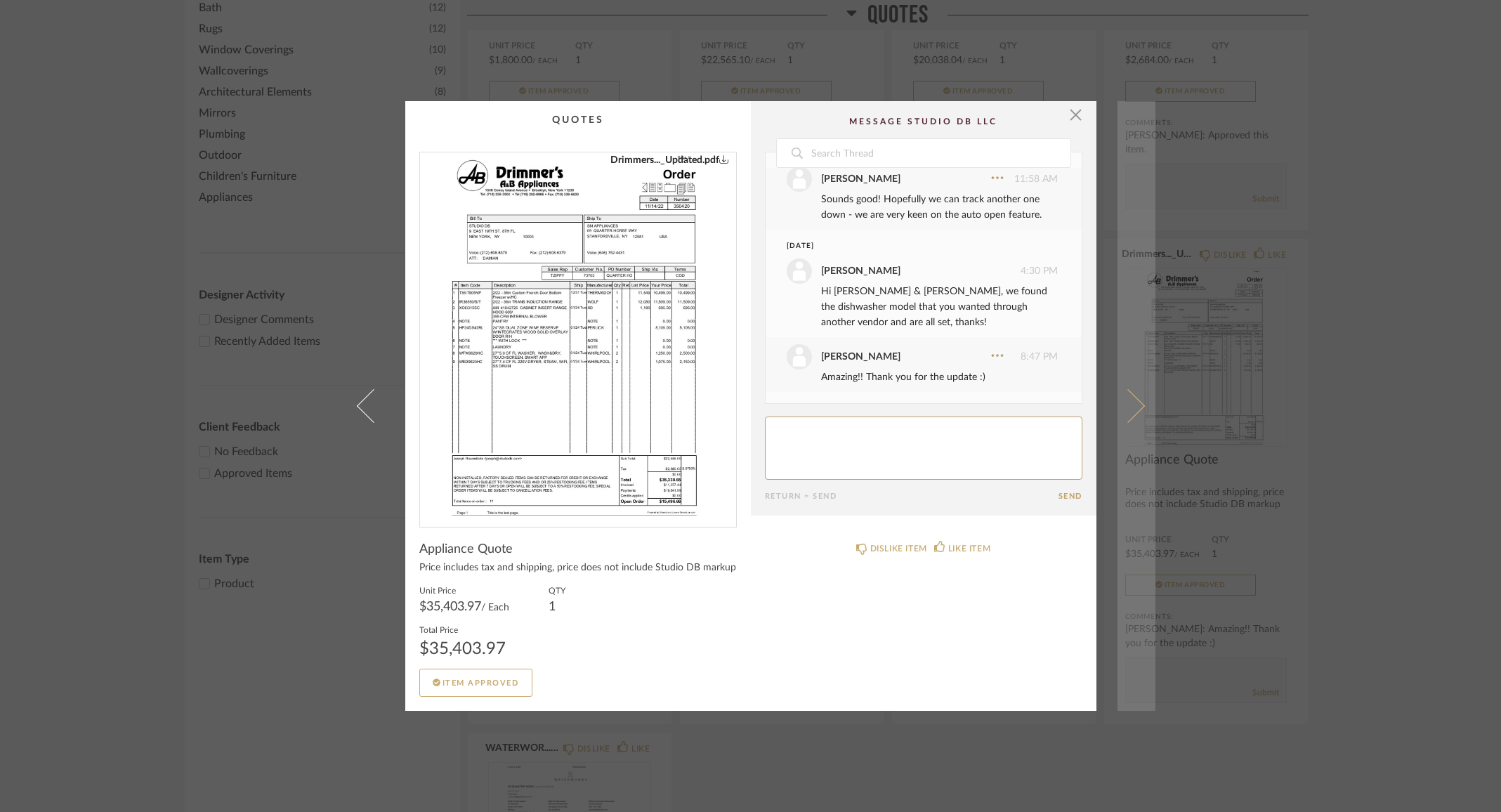
click at [1133, 407] on span at bounding box center [1127, 405] width 34 height 34
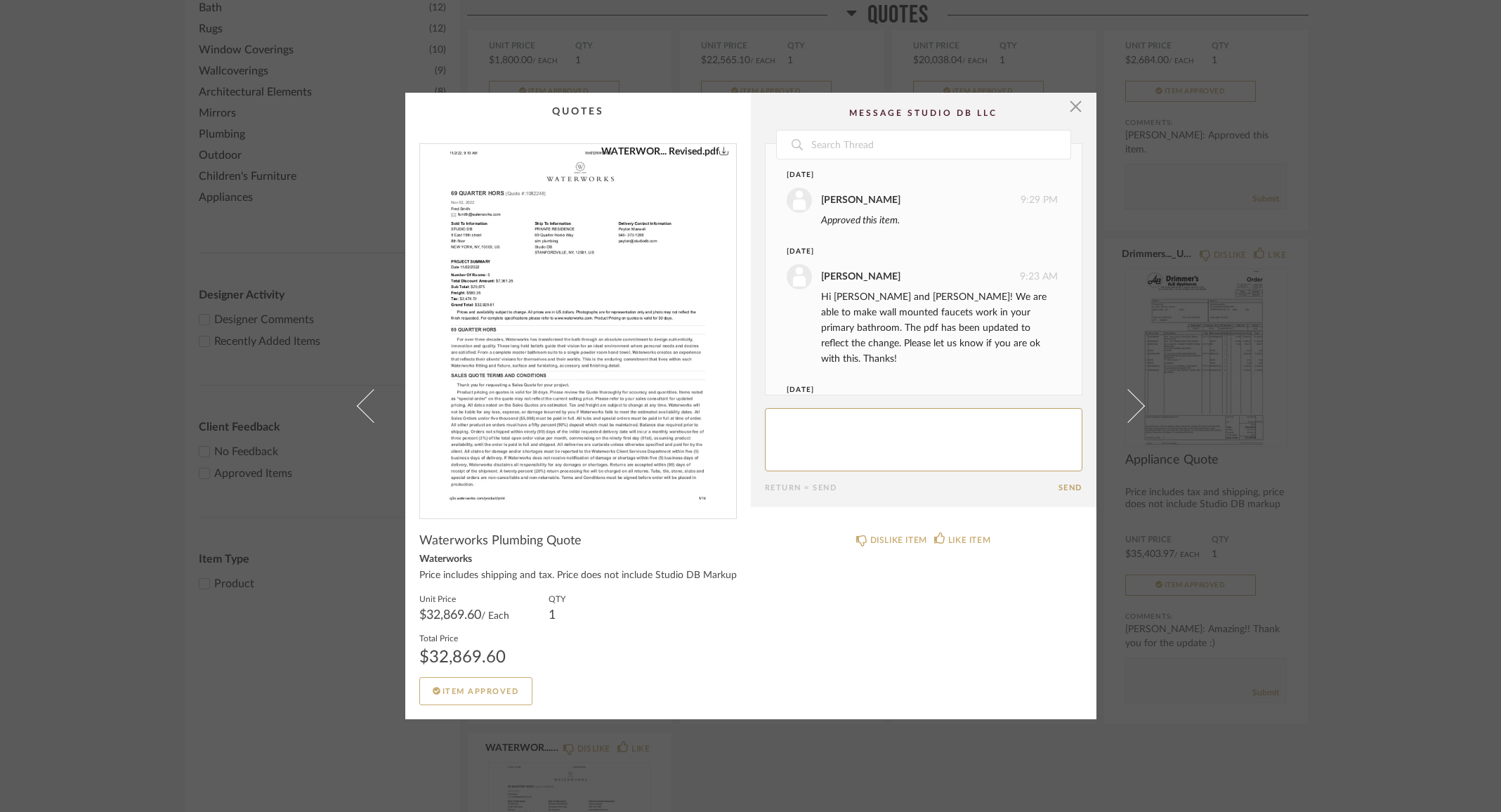
scroll to position [66, 0]
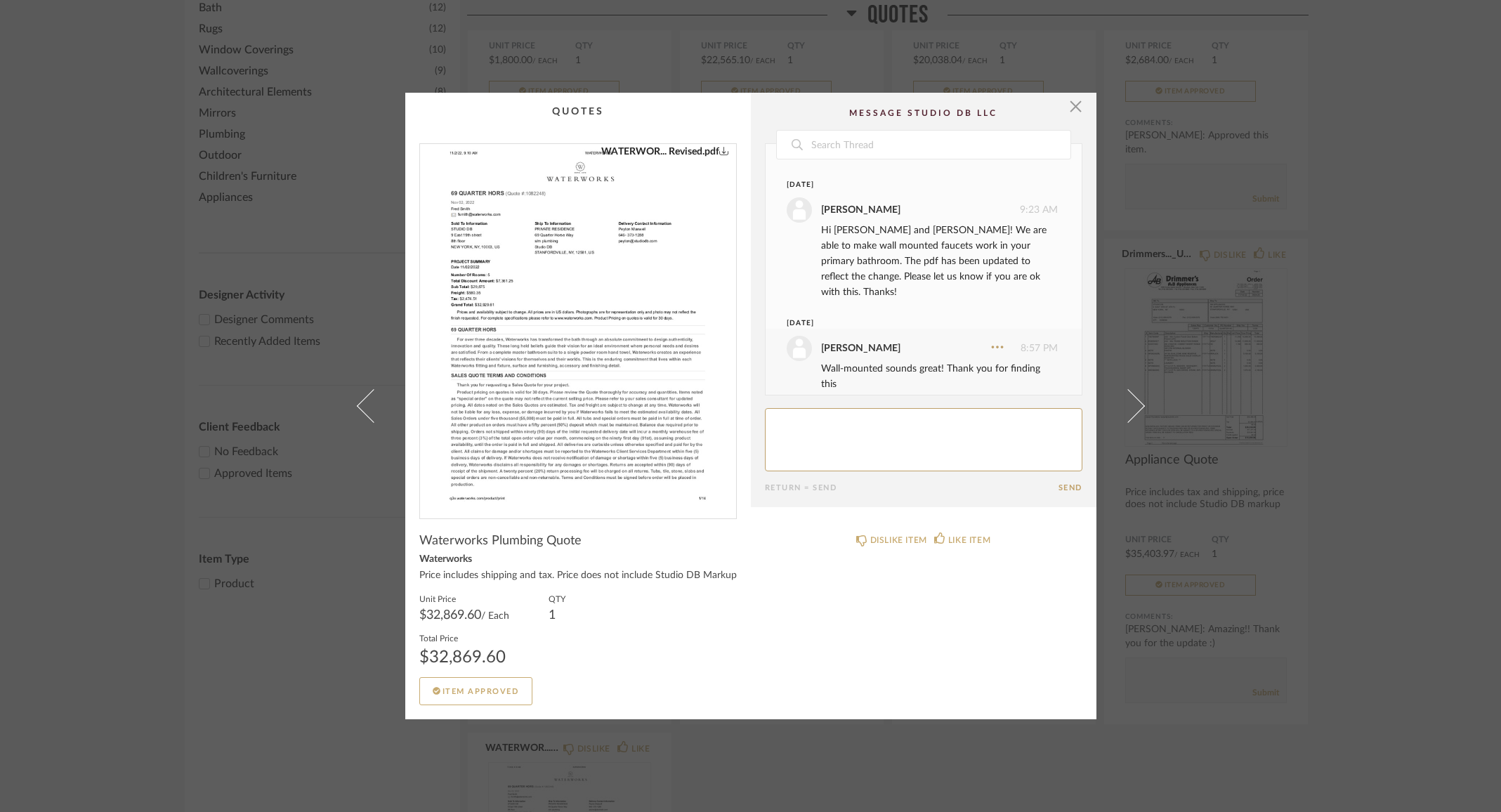
click at [705, 149] on link "WATERWOR... Revised.pdf" at bounding box center [665, 152] width 128 height 16
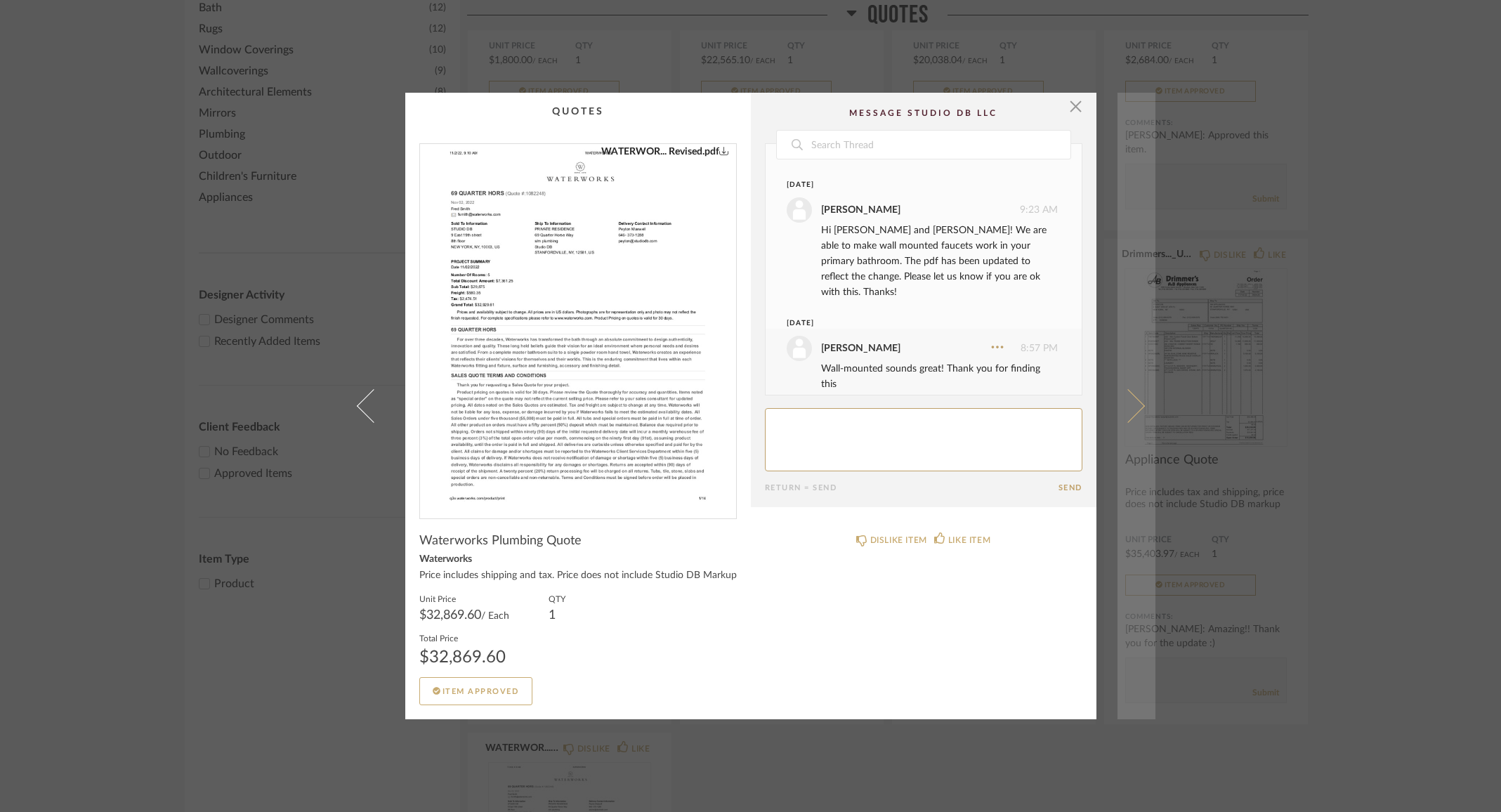
click at [1121, 404] on span at bounding box center [1127, 405] width 34 height 34
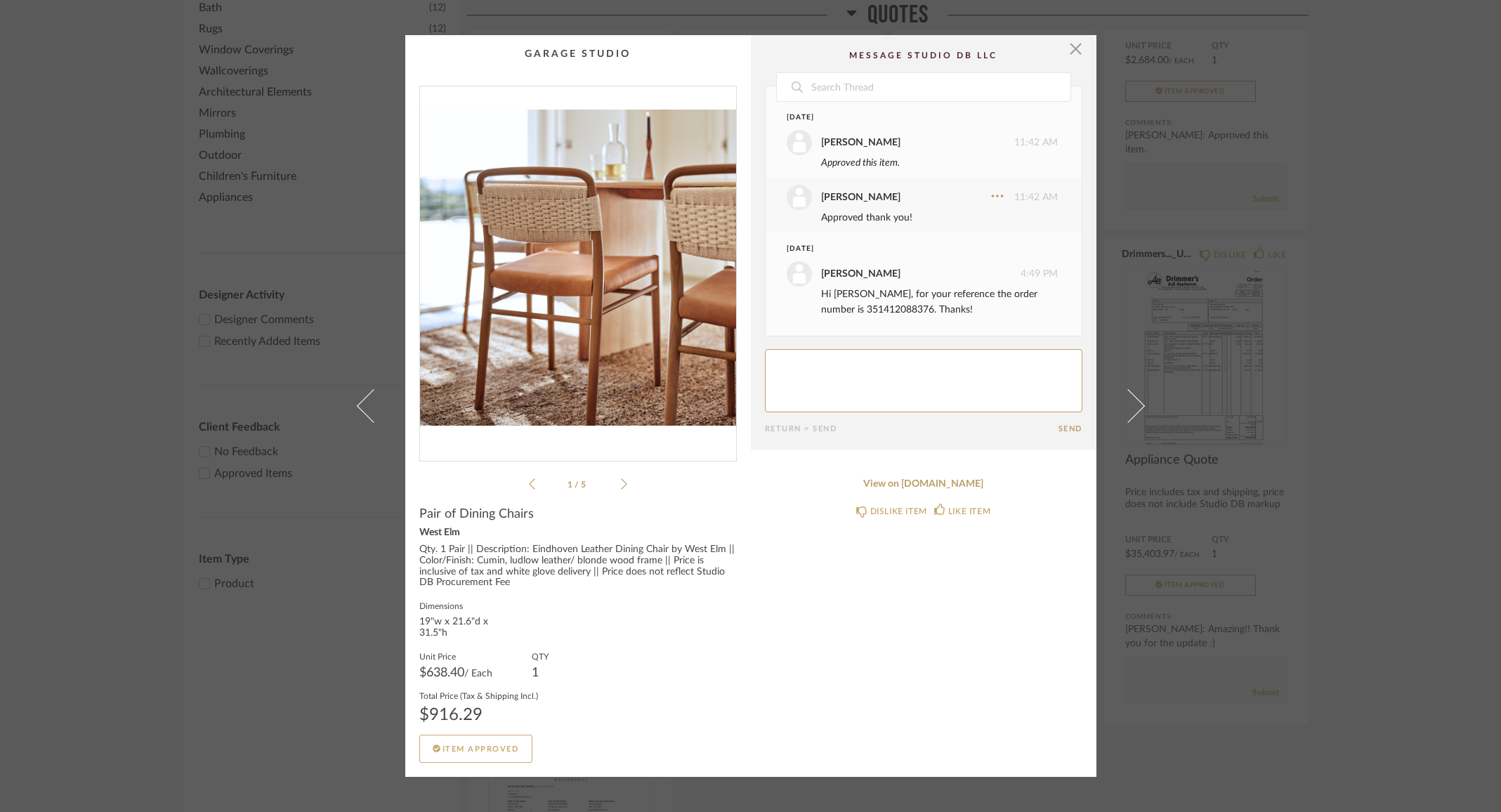
click at [526, 563] on div "Qty. 1 Pair || Description: Eindhoven Leather Dining Chair by West Elm || Color…" at bounding box center [578, 566] width 317 height 45
click at [425, 549] on div "Qty. 1 Pair || Description: Eindhoven Leather Dining Chair by West Elm || Color…" at bounding box center [578, 566] width 317 height 45
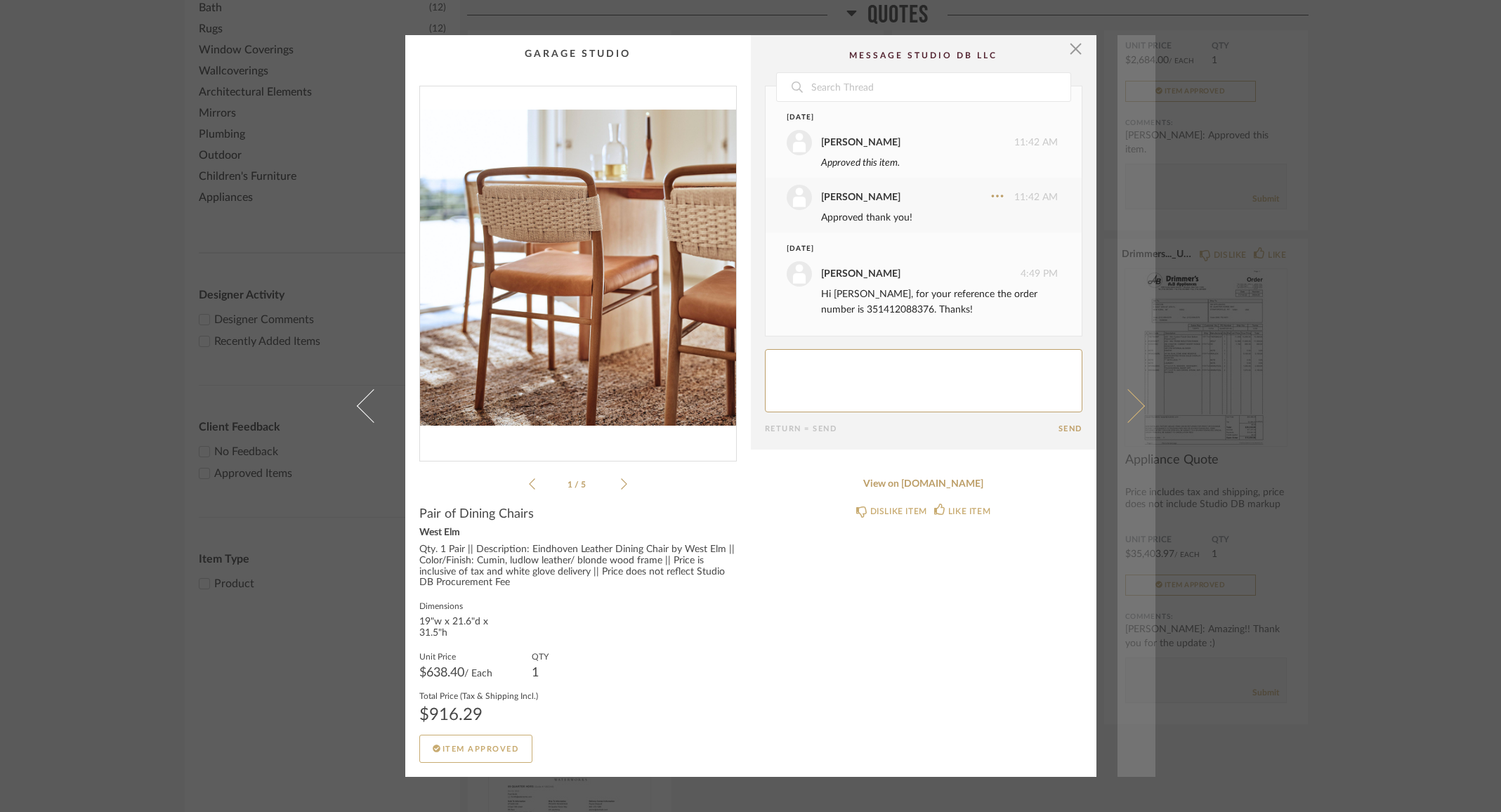
click at [1136, 405] on span at bounding box center [1127, 405] width 34 height 34
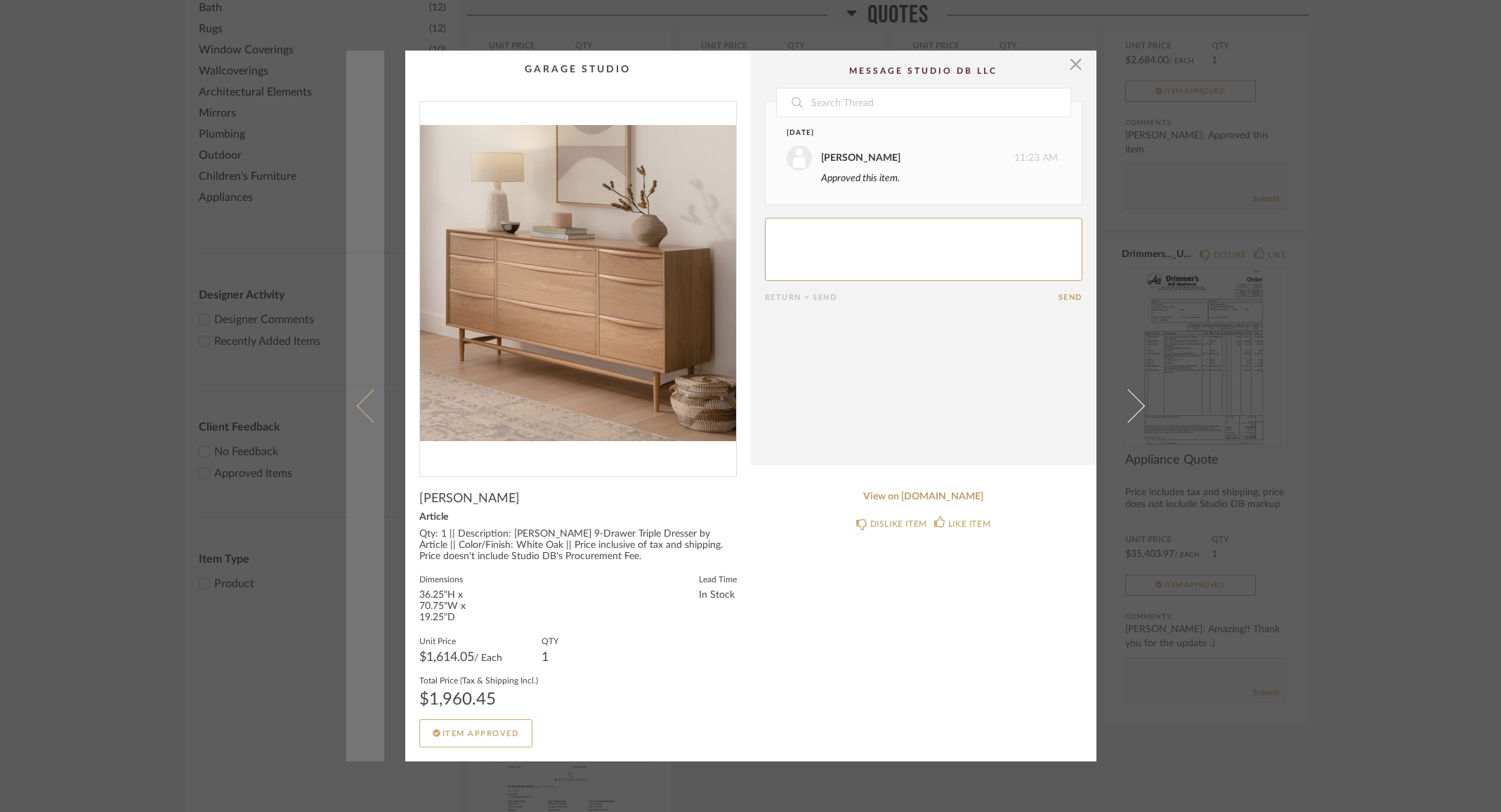
click at [363, 413] on span at bounding box center [372, 405] width 34 height 34
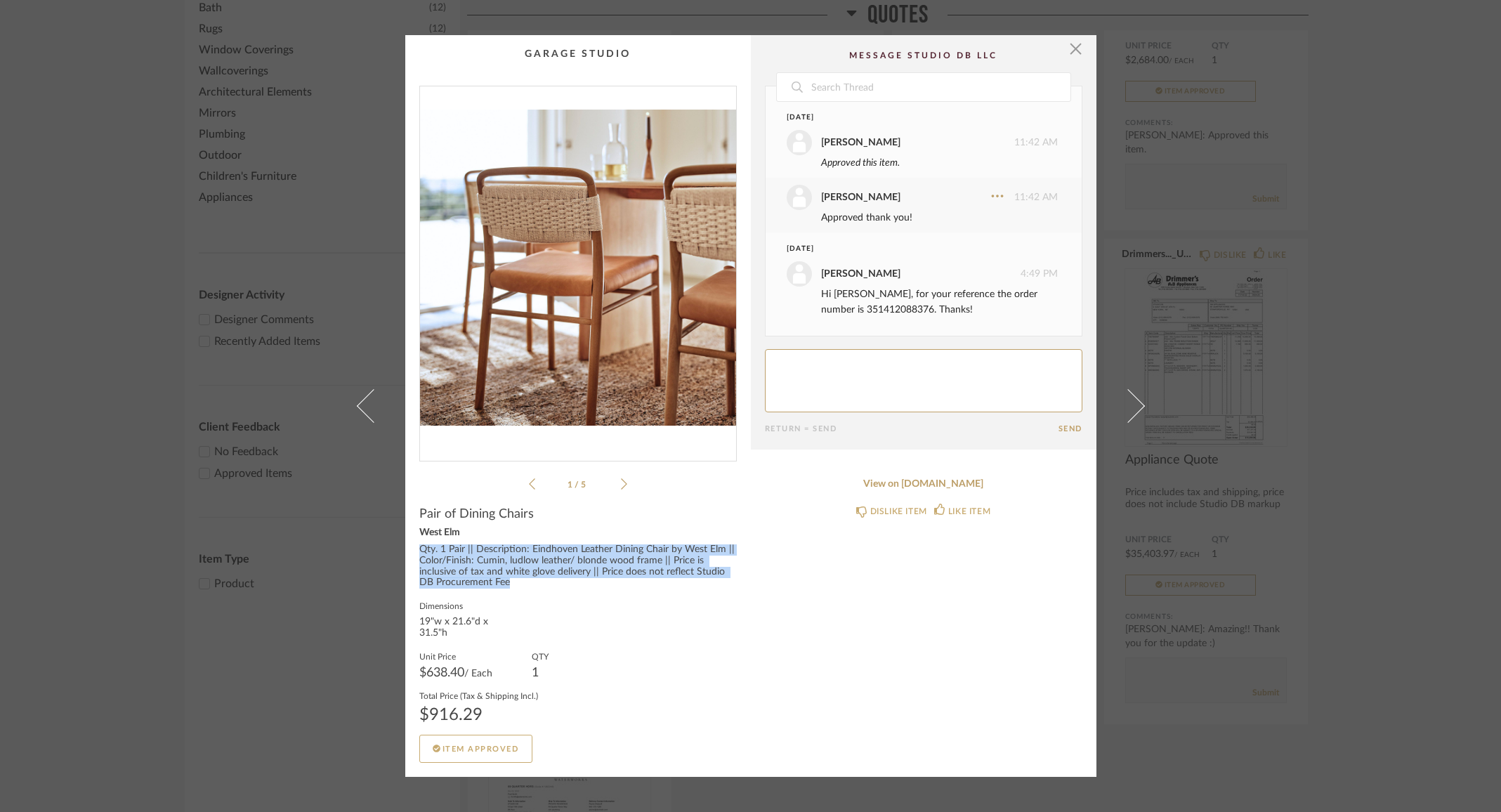
drag, startPoint x: 416, startPoint y: 551, endPoint x: 553, endPoint y: 585, distance: 141.2
click at [553, 585] on div "Qty. 1 Pair || Description: Eindhoven Leather Dining Chair by West Elm || Color…" at bounding box center [578, 566] width 317 height 45
